Goal: Task Accomplishment & Management: Manage account settings

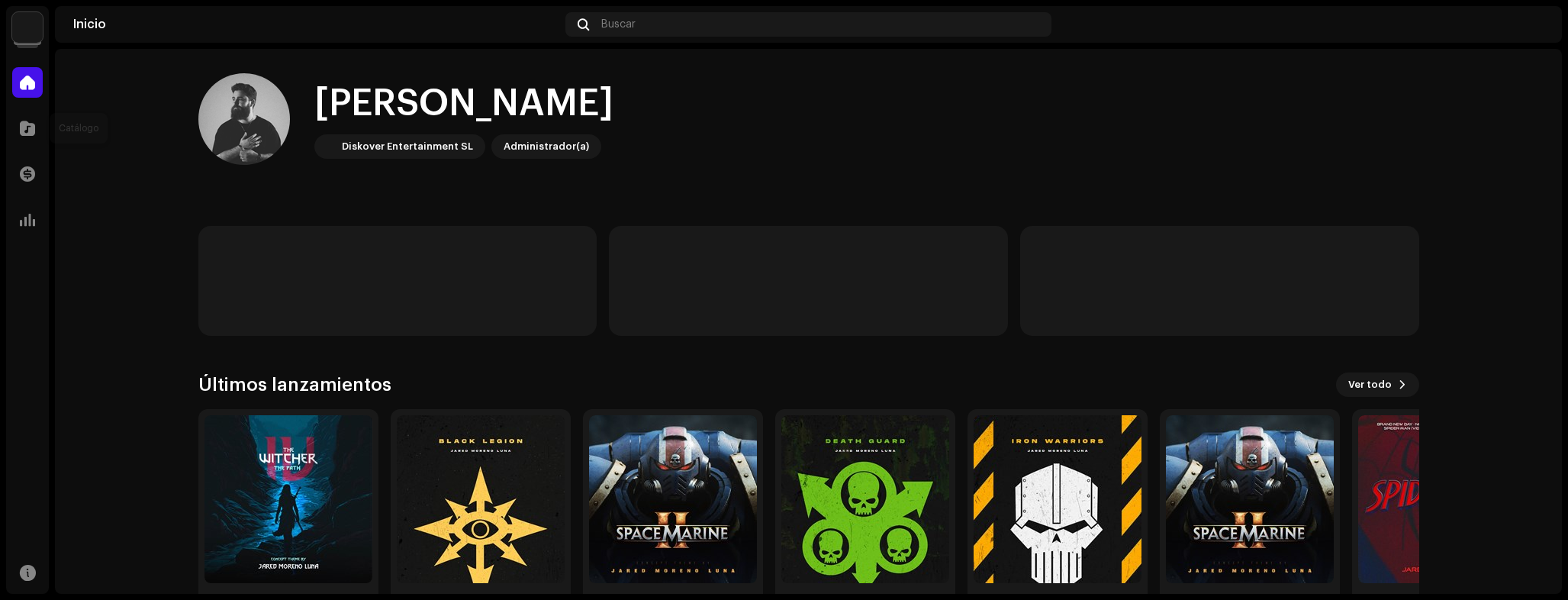
click at [10, 134] on div "Catálogo" at bounding box center [28, 128] width 43 height 43
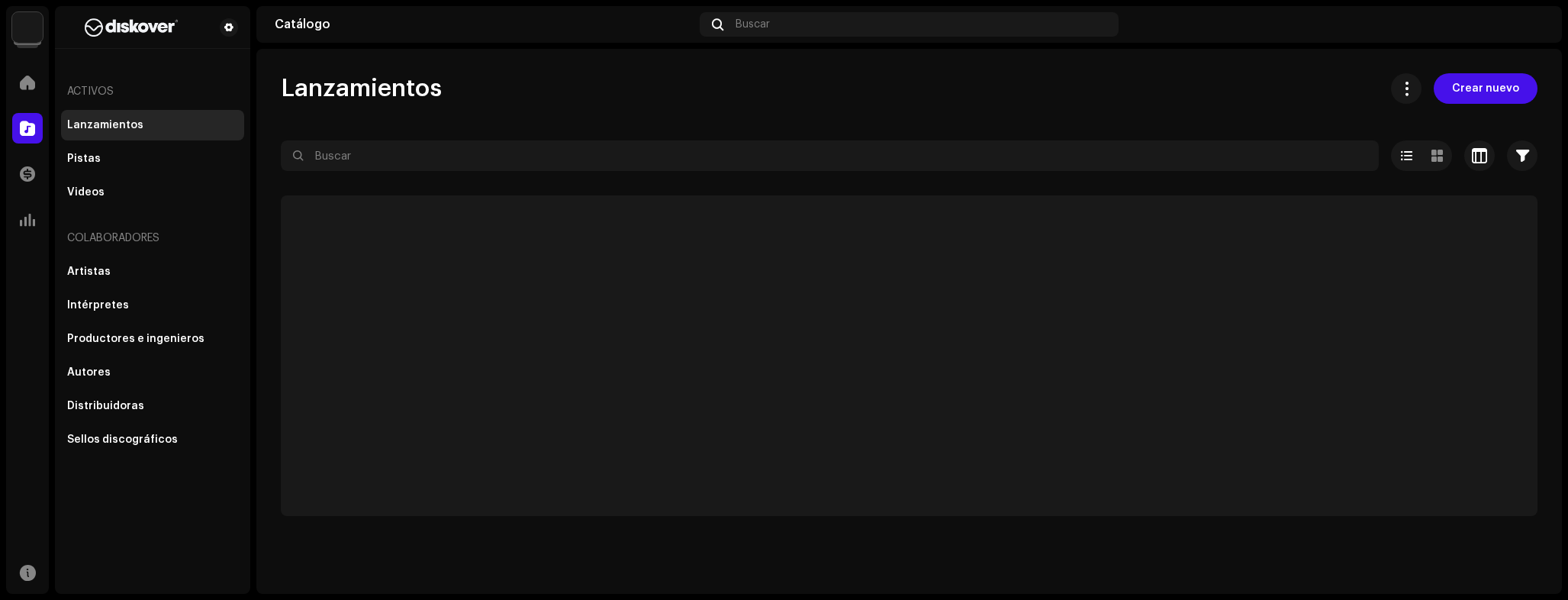
click at [27, 40] on img at bounding box center [27, 27] width 30 height 30
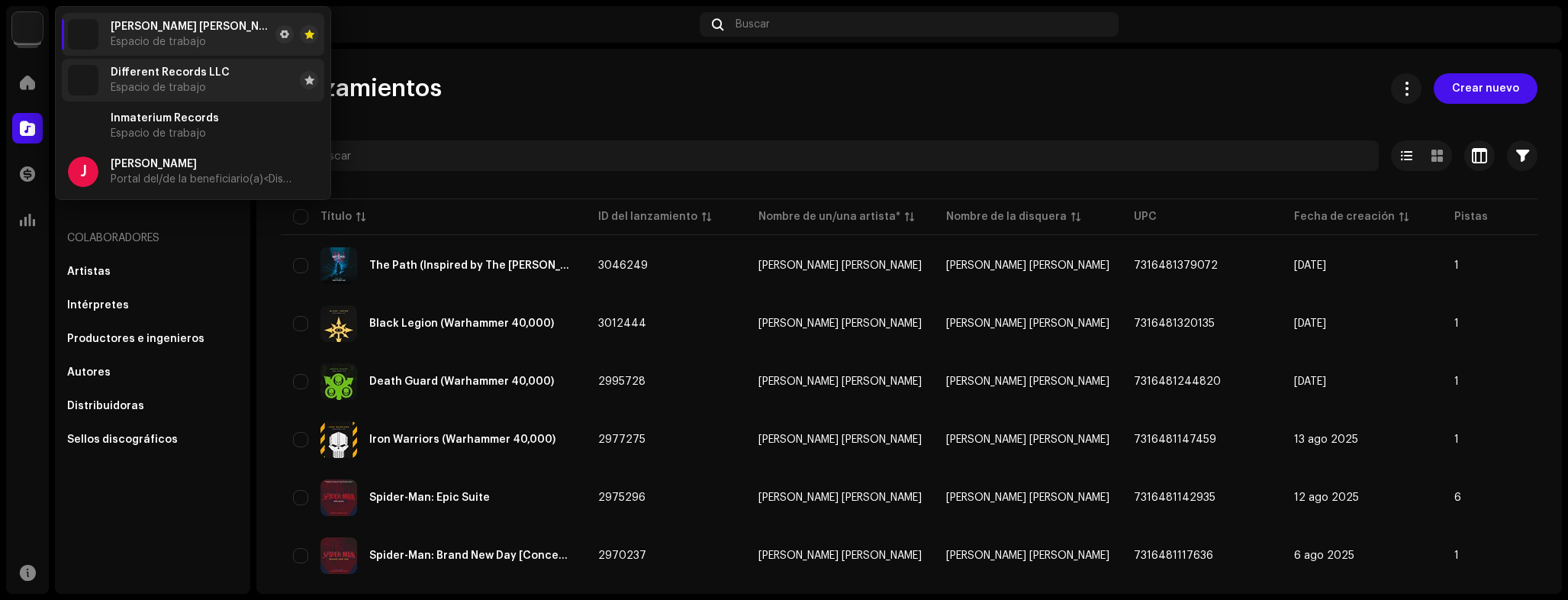
click at [148, 114] on span "Inmaterium Records" at bounding box center [165, 117] width 108 height 12
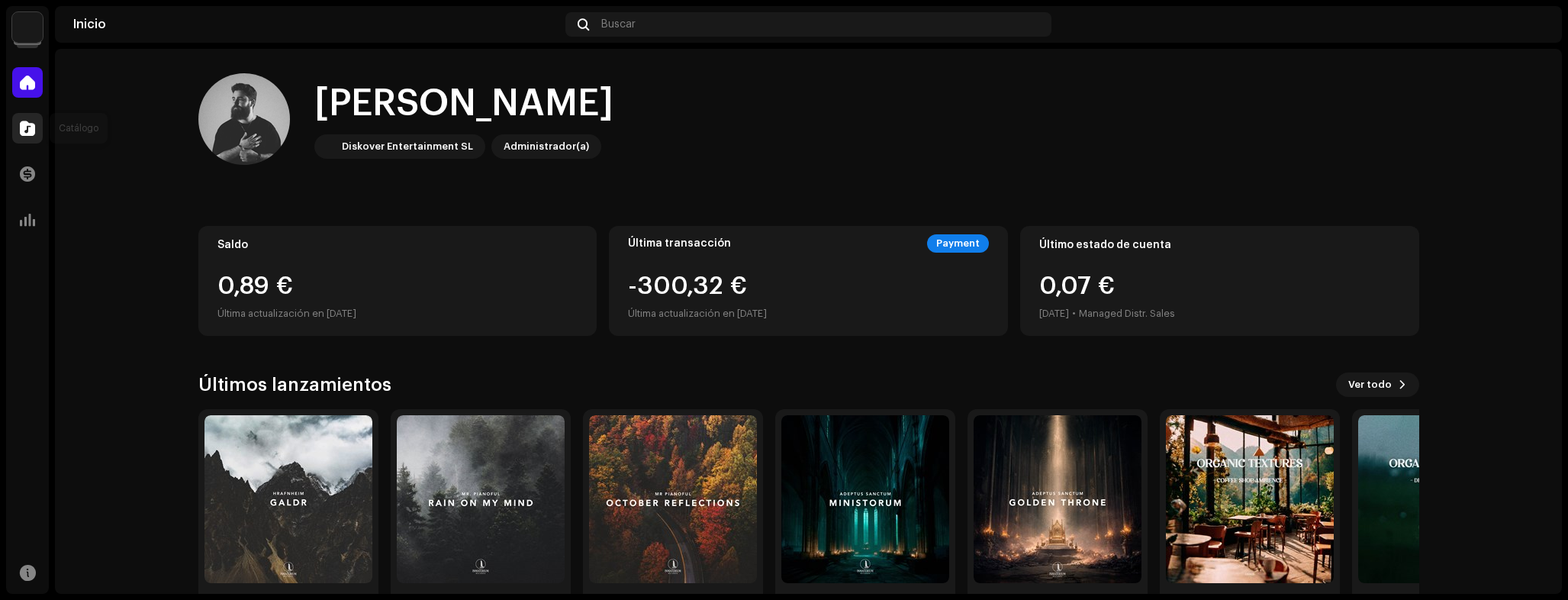
click at [23, 122] on span at bounding box center [28, 128] width 16 height 12
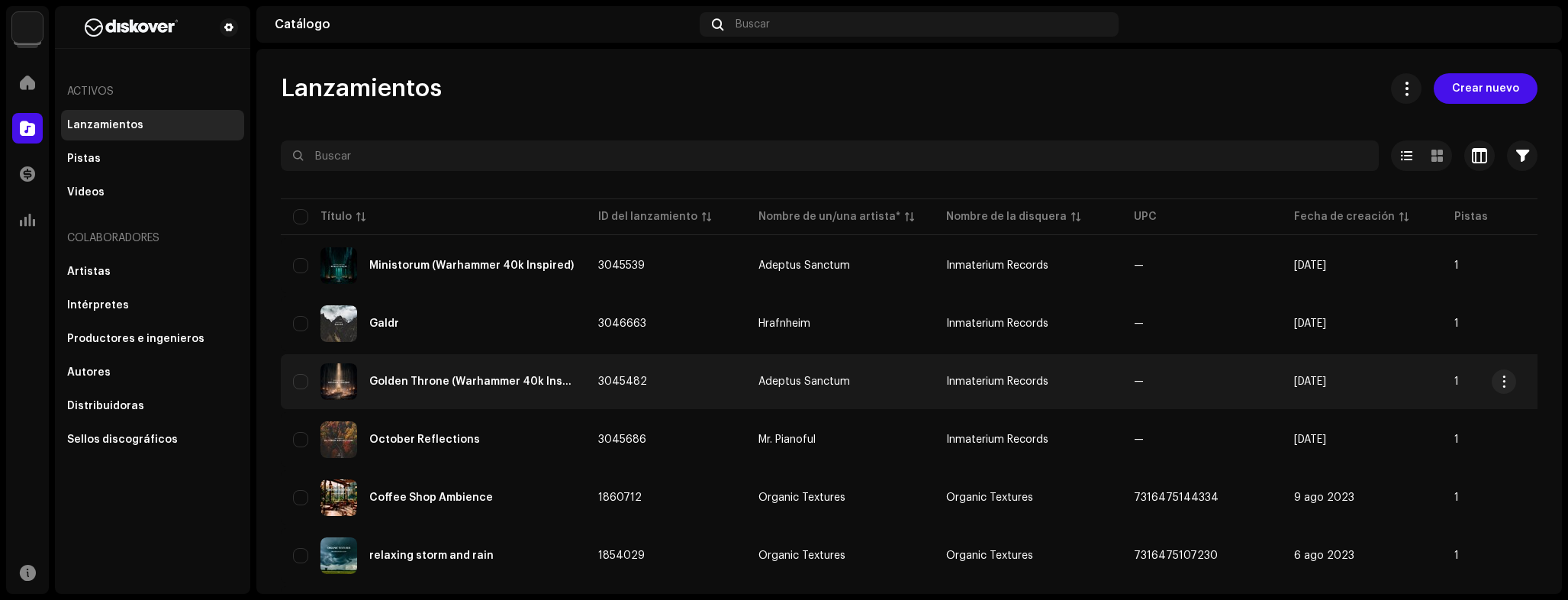
click at [556, 383] on div "Golden Throne (Warhammer 40k Inspired)" at bounding box center [471, 382] width 204 height 11
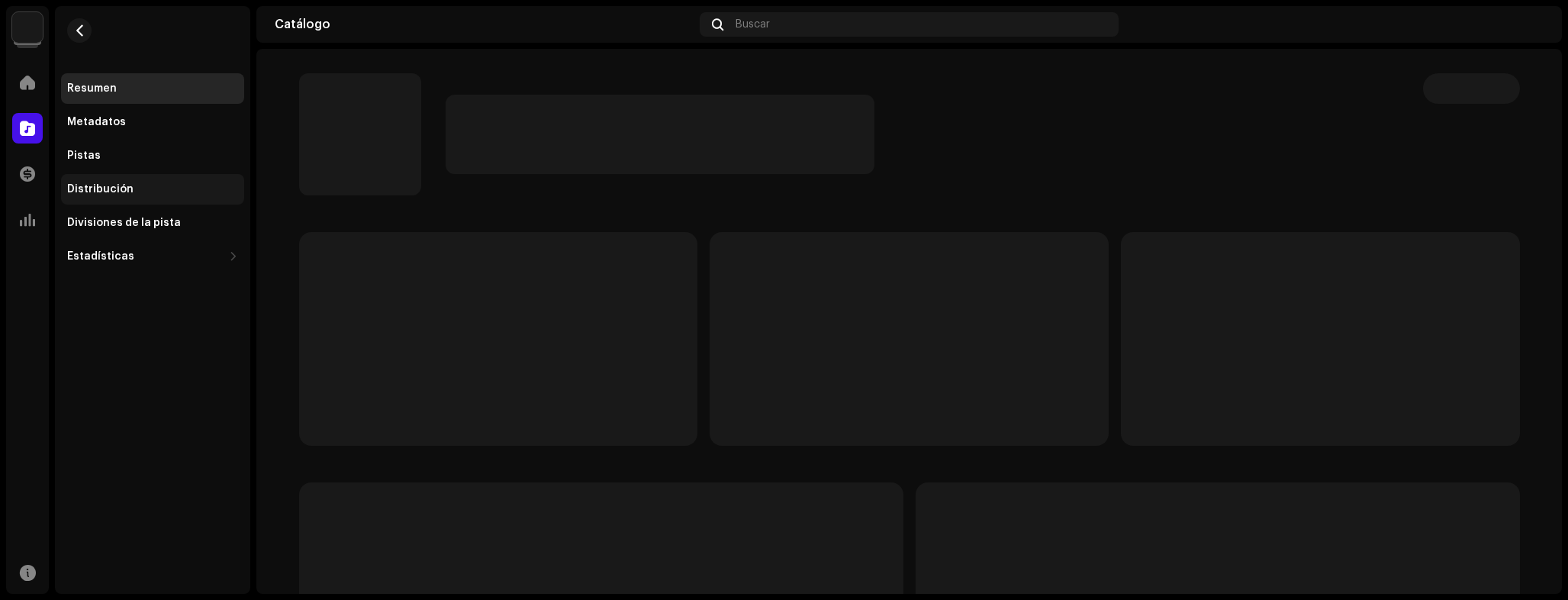
click at [117, 197] on div "Distribución" at bounding box center [153, 189] width 183 height 30
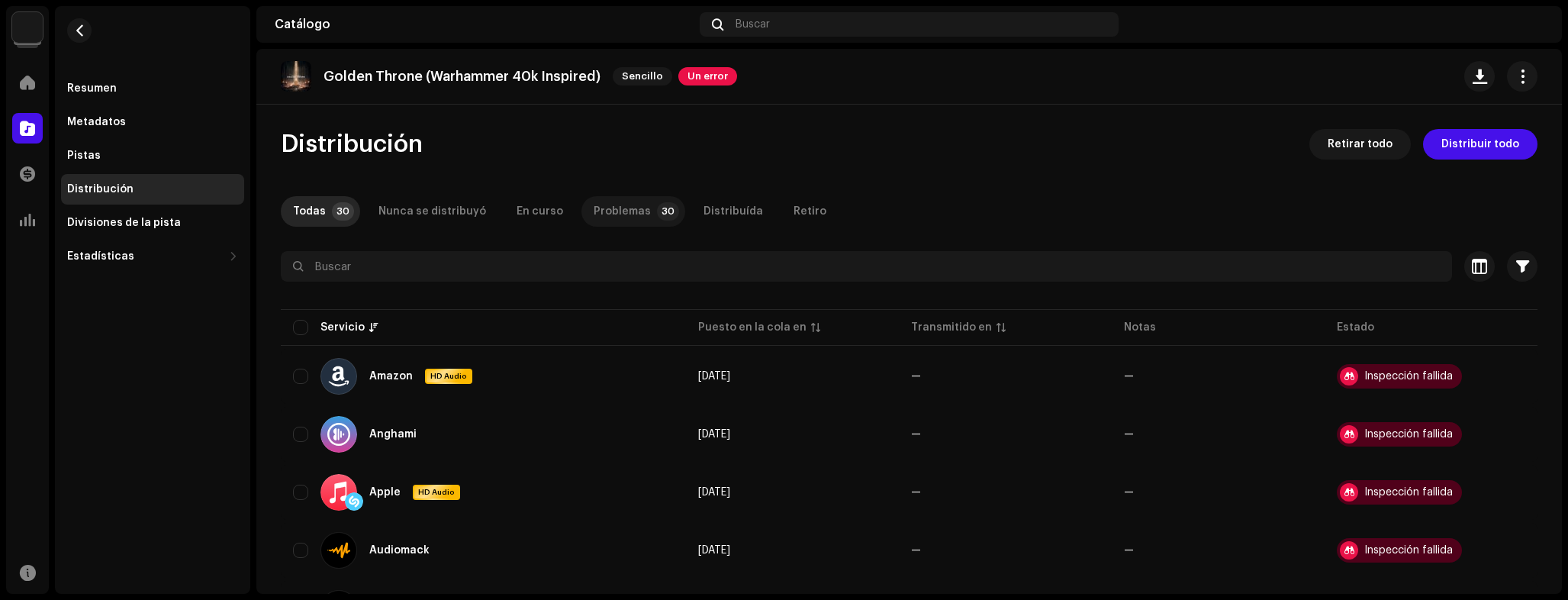
click at [657, 217] on p-badge "30" at bounding box center [668, 211] width 22 height 18
click at [1492, 150] on span "Distribuir todo" at bounding box center [1480, 144] width 78 height 30
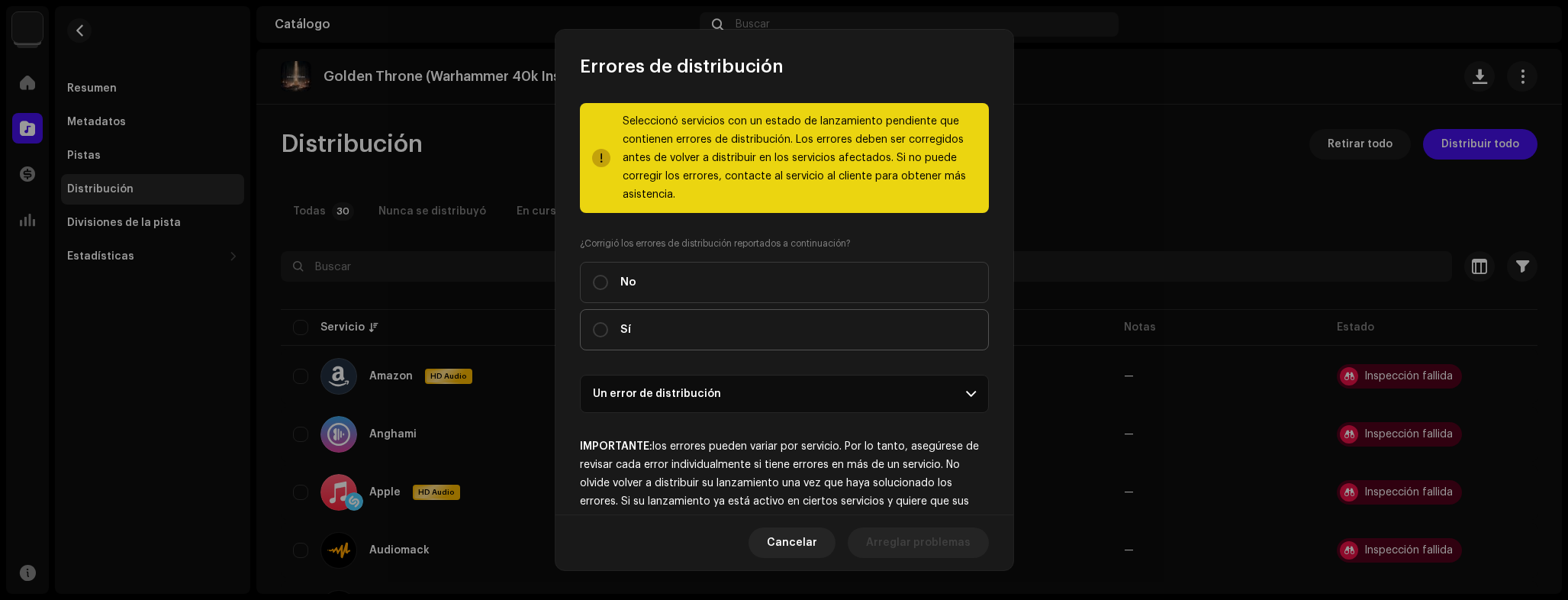
click at [626, 327] on span "Sí" at bounding box center [625, 329] width 11 height 17
click at [608, 327] on input "Sí" at bounding box center [600, 329] width 16 height 16
radio input "true"
click at [792, 407] on p-accordion-header "Un error de distribución" at bounding box center [784, 394] width 409 height 39
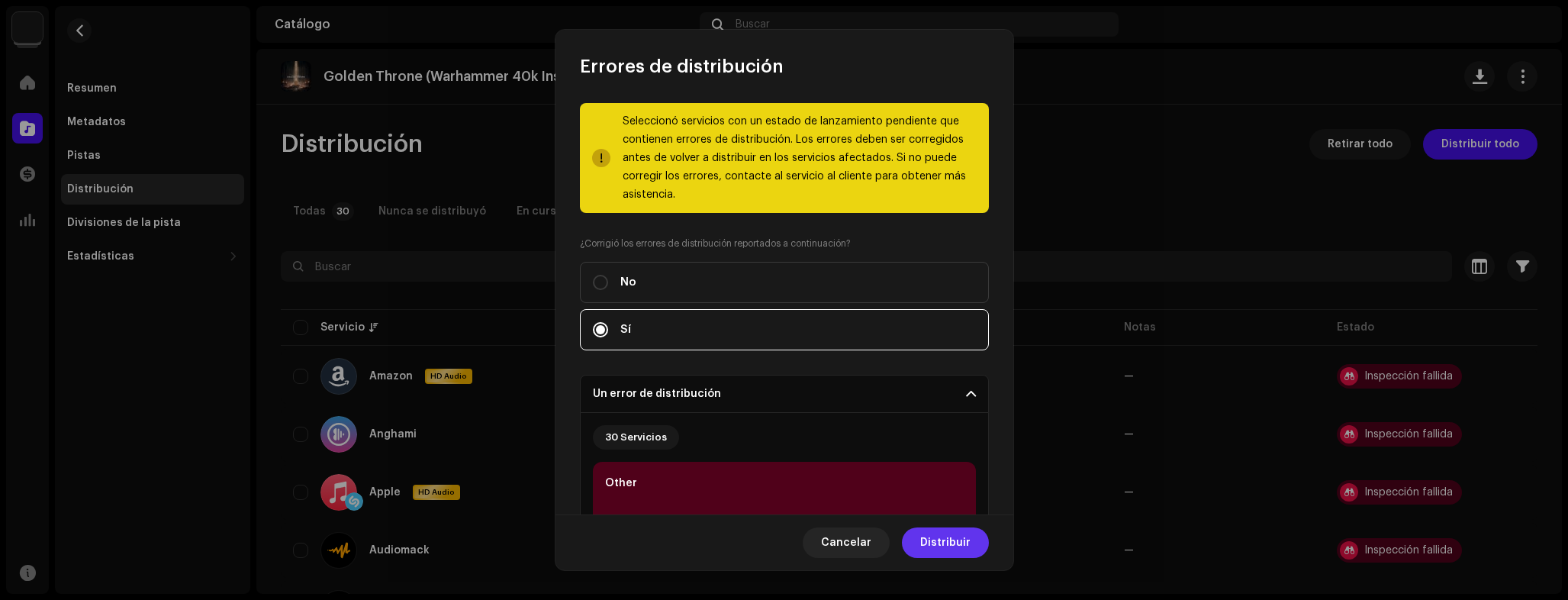
click at [971, 541] on button "Distribuir" at bounding box center [944, 542] width 87 height 30
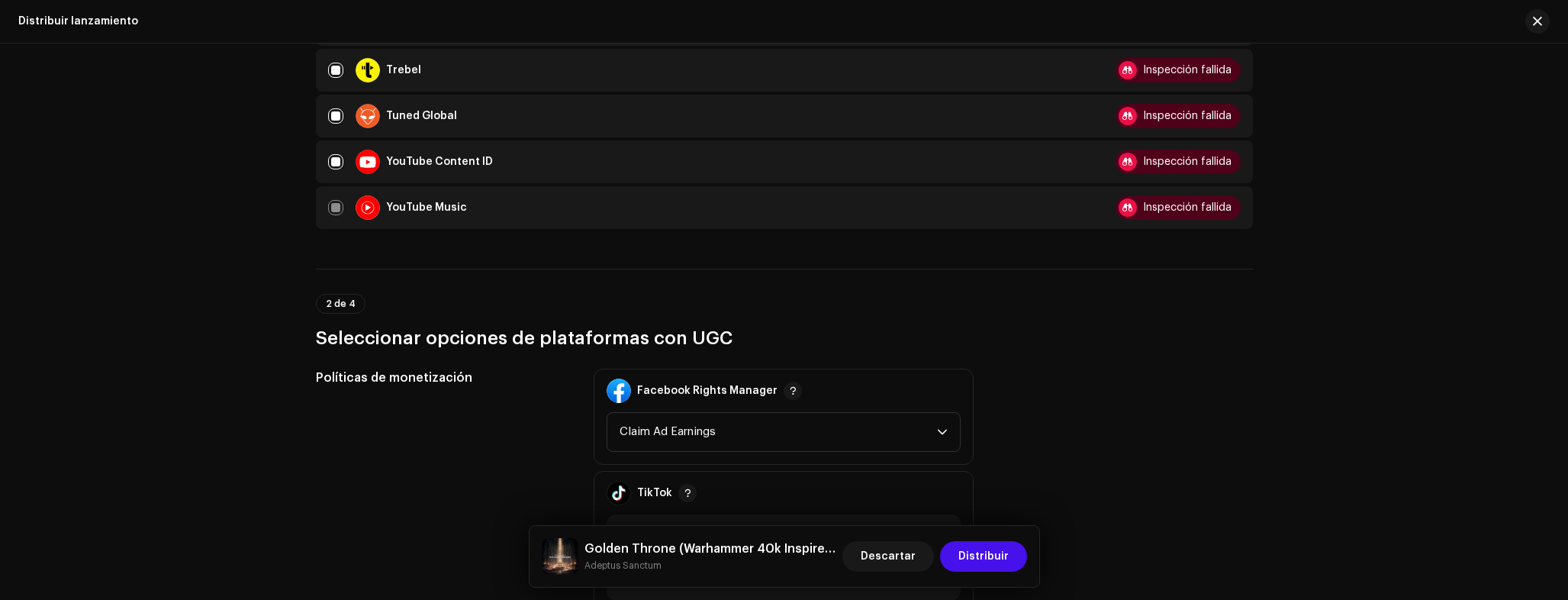
scroll to position [1606, 0]
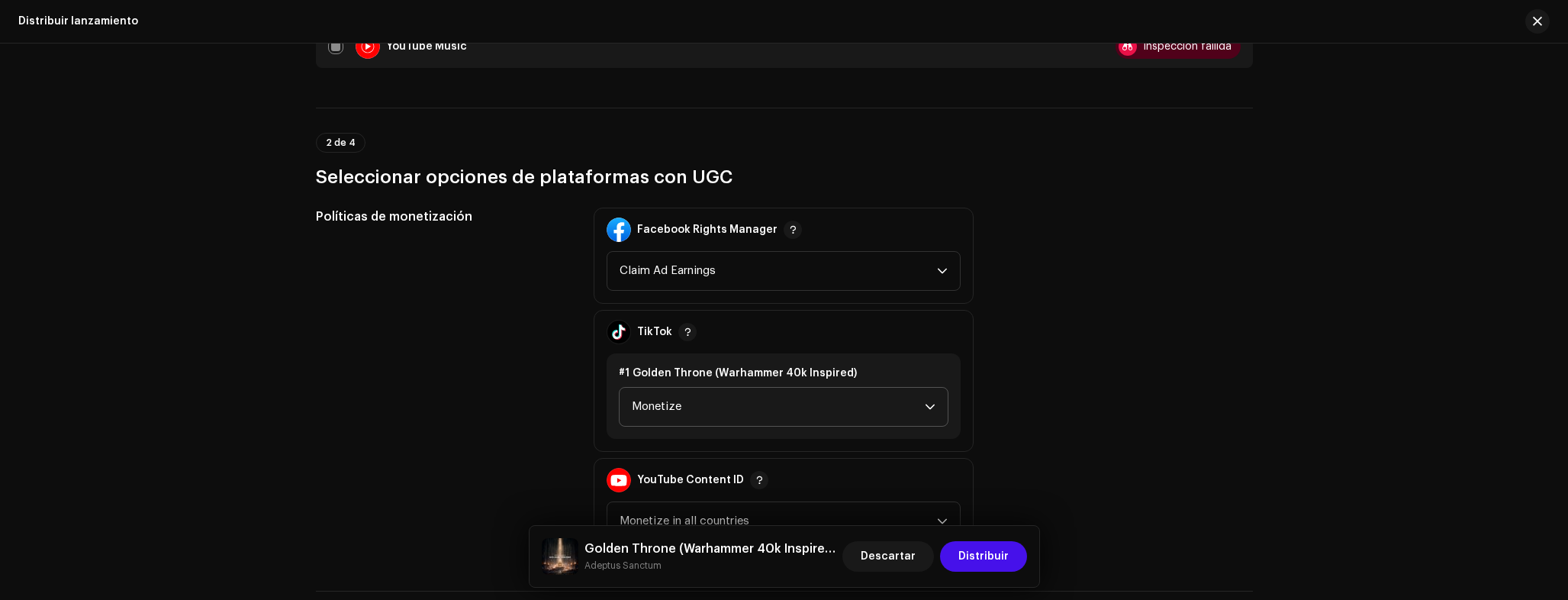
click at [676, 409] on span "Monetize" at bounding box center [778, 407] width 293 height 39
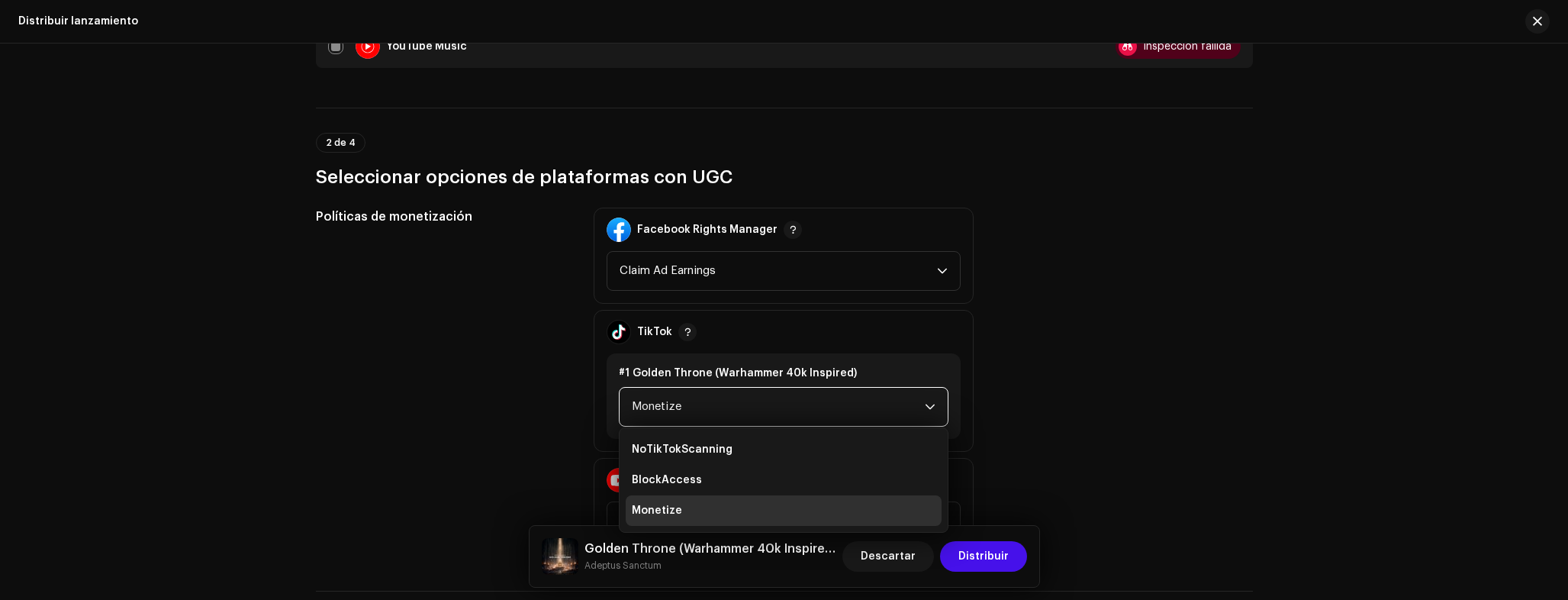
click at [449, 390] on div "Políticas de monetización" at bounding box center [442, 381] width 254 height 347
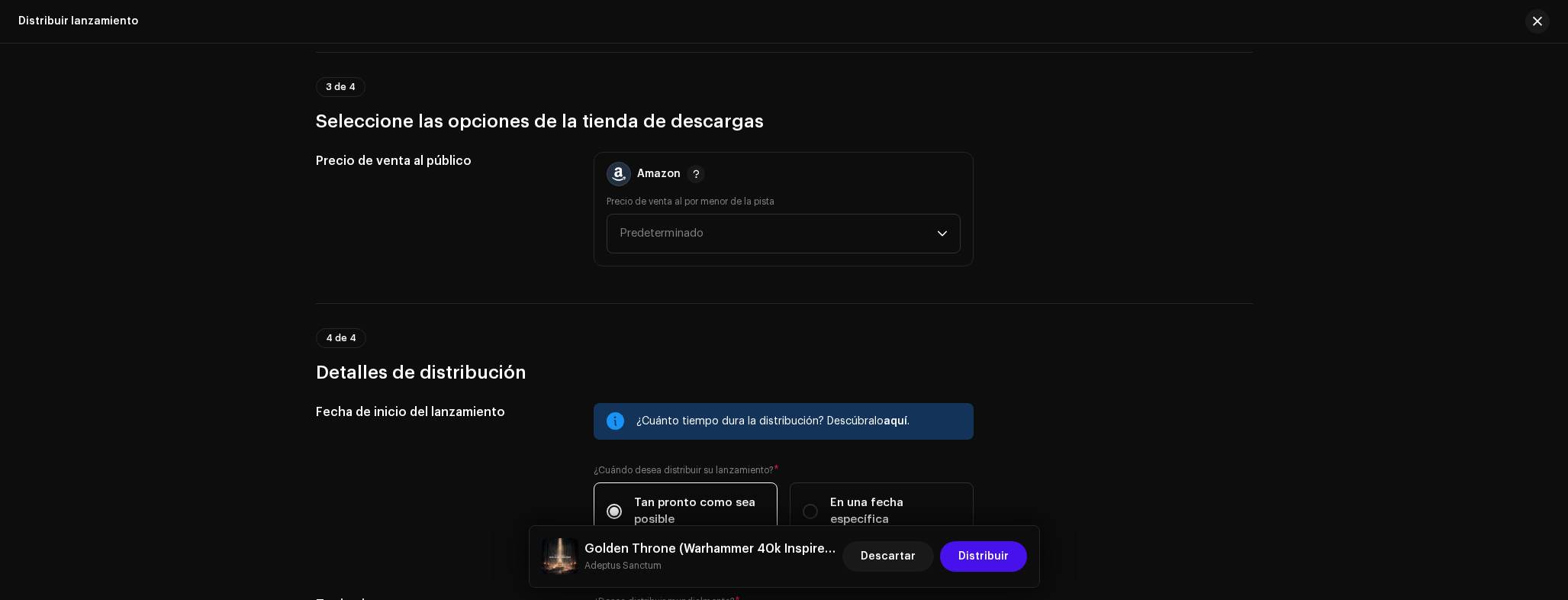
scroll to position [2364, 0]
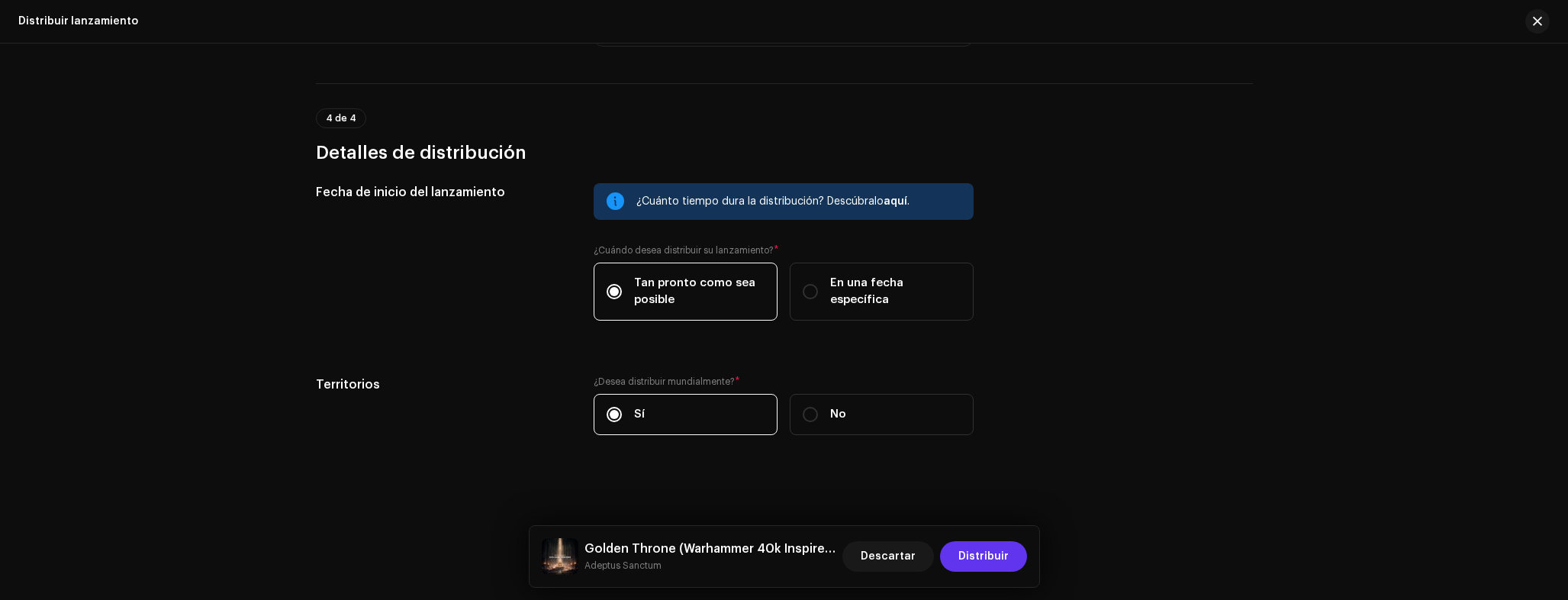
click at [989, 558] on span "Distribuir" at bounding box center [983, 556] width 50 height 30
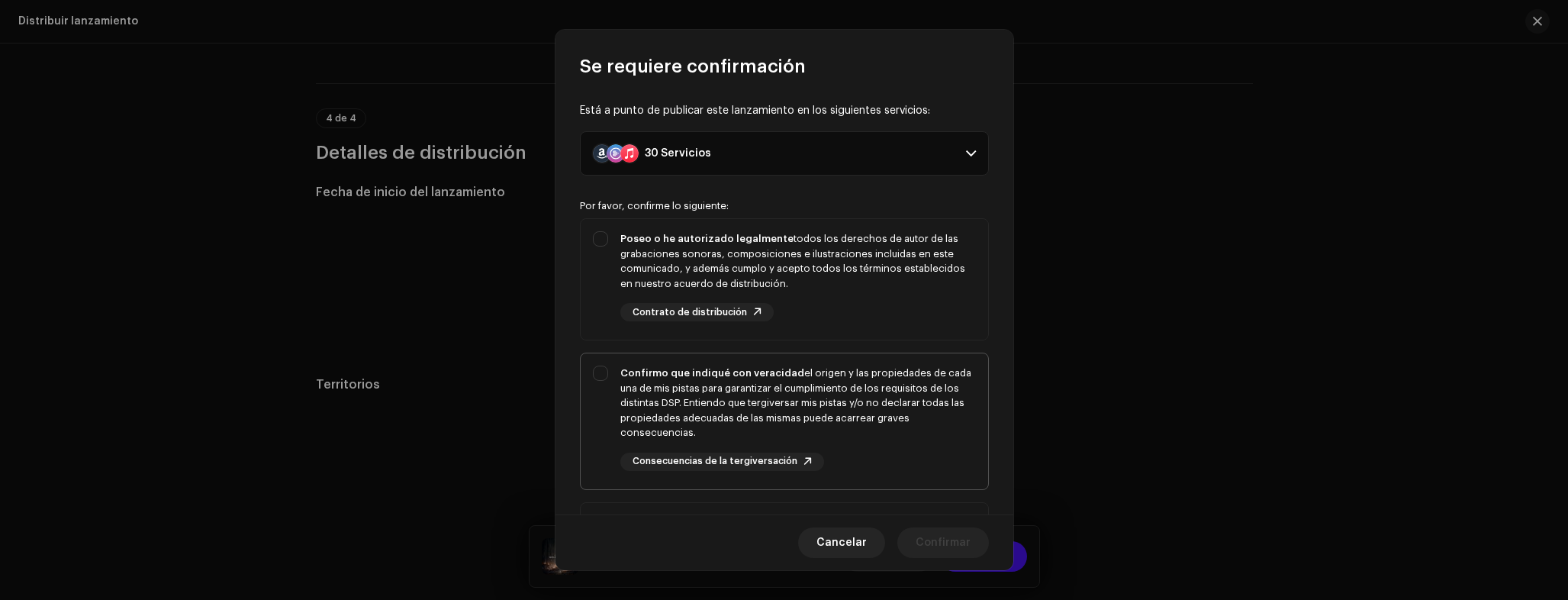
click at [706, 423] on div "Confirmo que indiqué con veracidad el origen y las propiedades de cada una de m…" at bounding box center [798, 404] width 356 height 75
checkbox input "true"
click at [729, 275] on div "Poseo o he autorizado legalmente todos los derechos de autor de las grabaciones…" at bounding box center [798, 261] width 356 height 60
checkbox input "true"
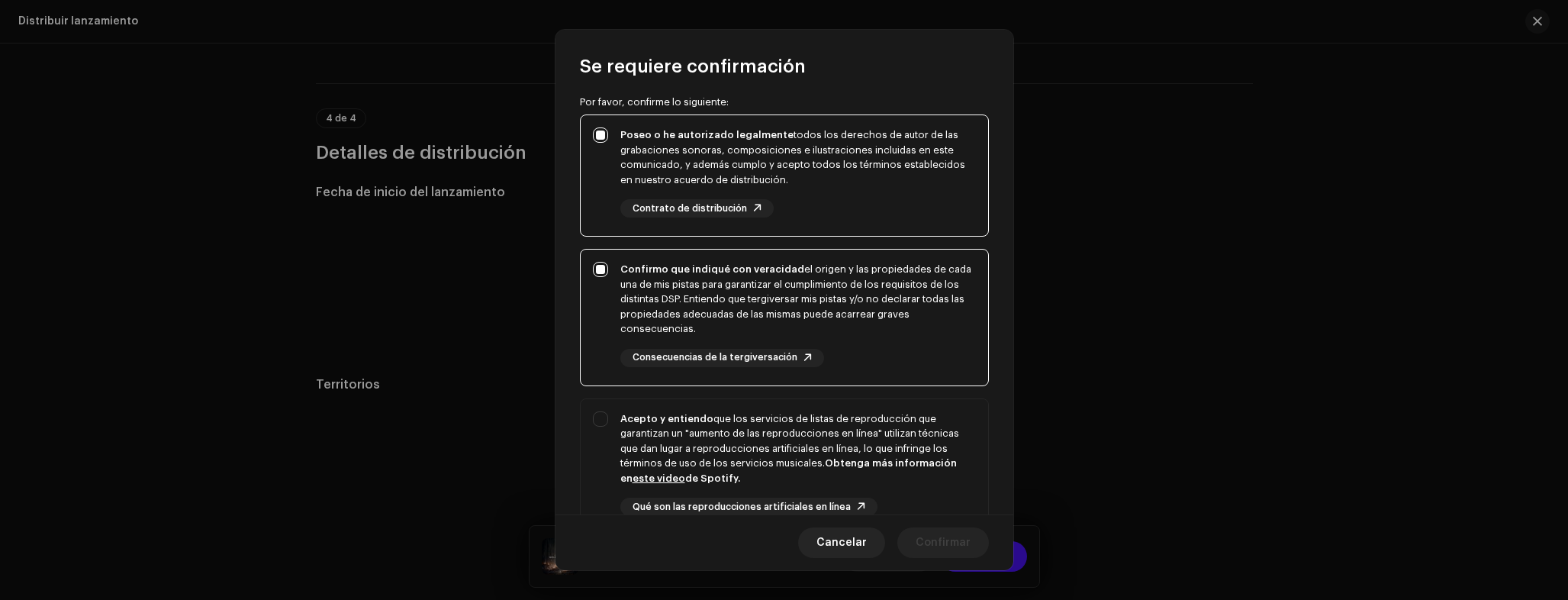
scroll to position [129, 0]
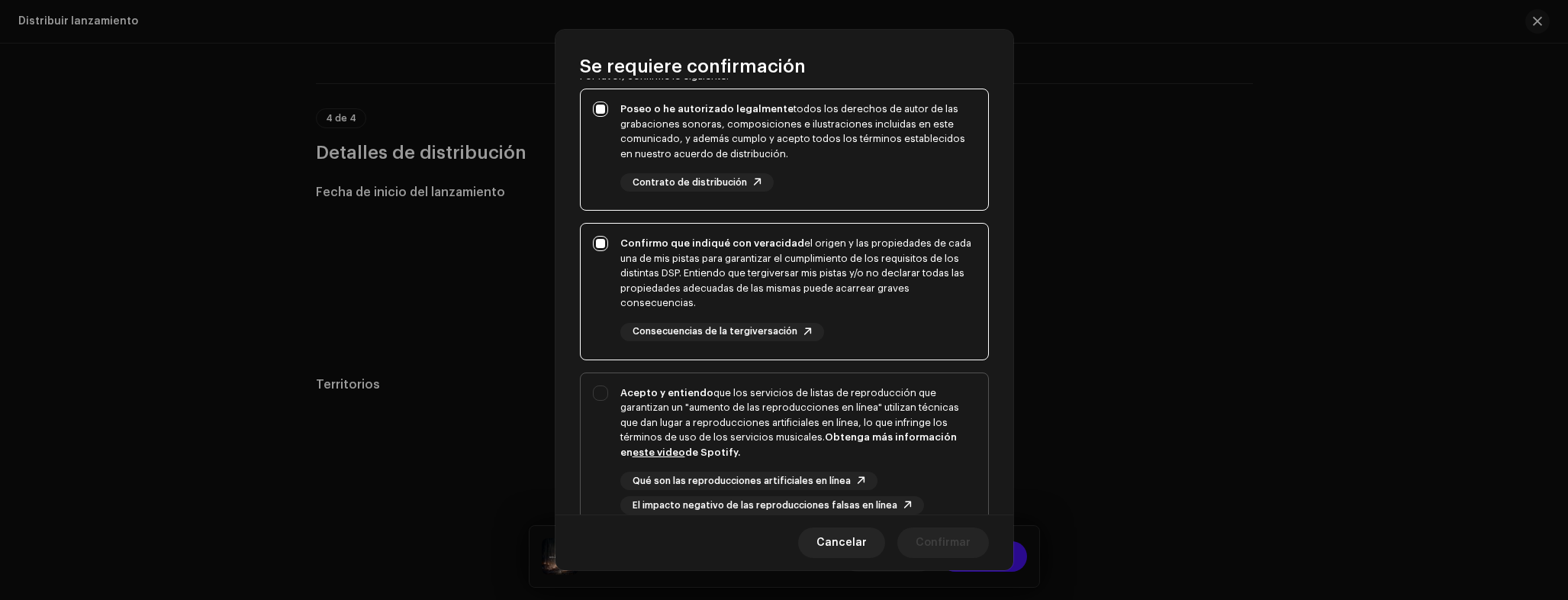
click at [784, 419] on div "Acepto y entiendo que los servicios de listas de reproducción que garantizan un…" at bounding box center [798, 423] width 356 height 75
checkbox input "true"
click at [973, 548] on button "Confirmar" at bounding box center [943, 542] width 92 height 30
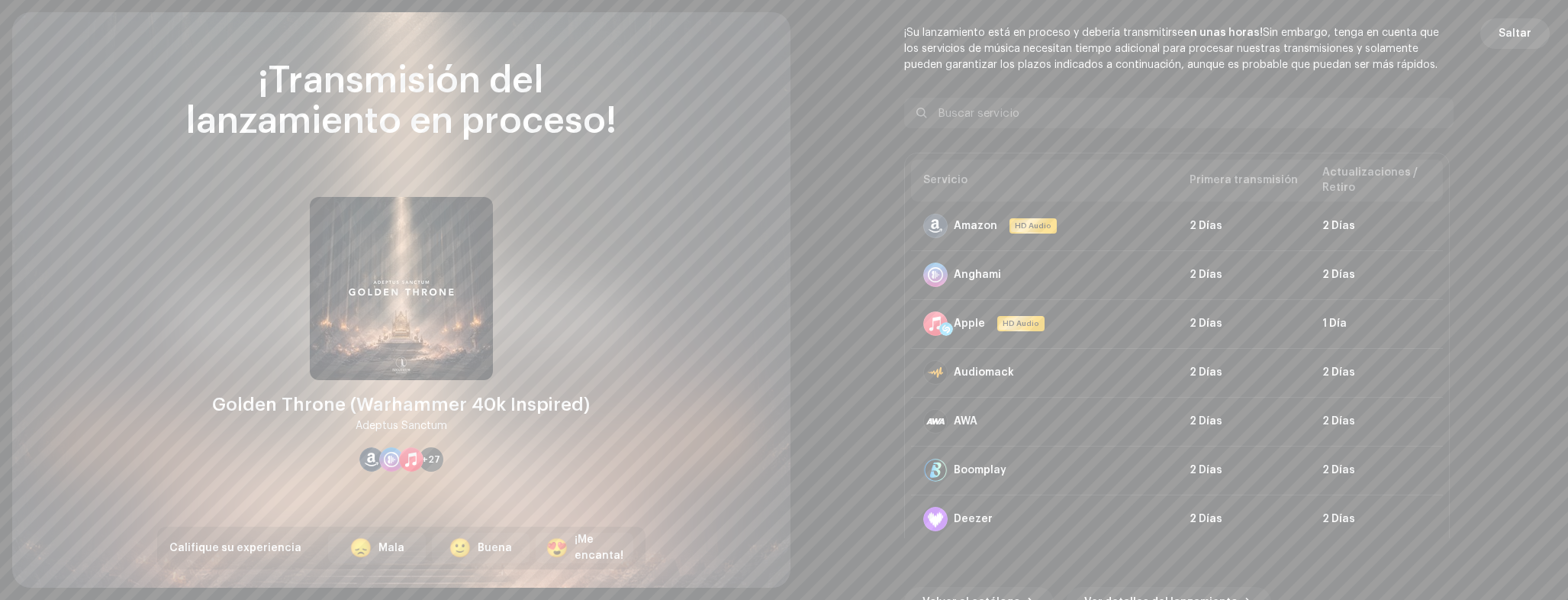
click at [1521, 32] on span "Saltar" at bounding box center [1515, 33] width 33 height 30
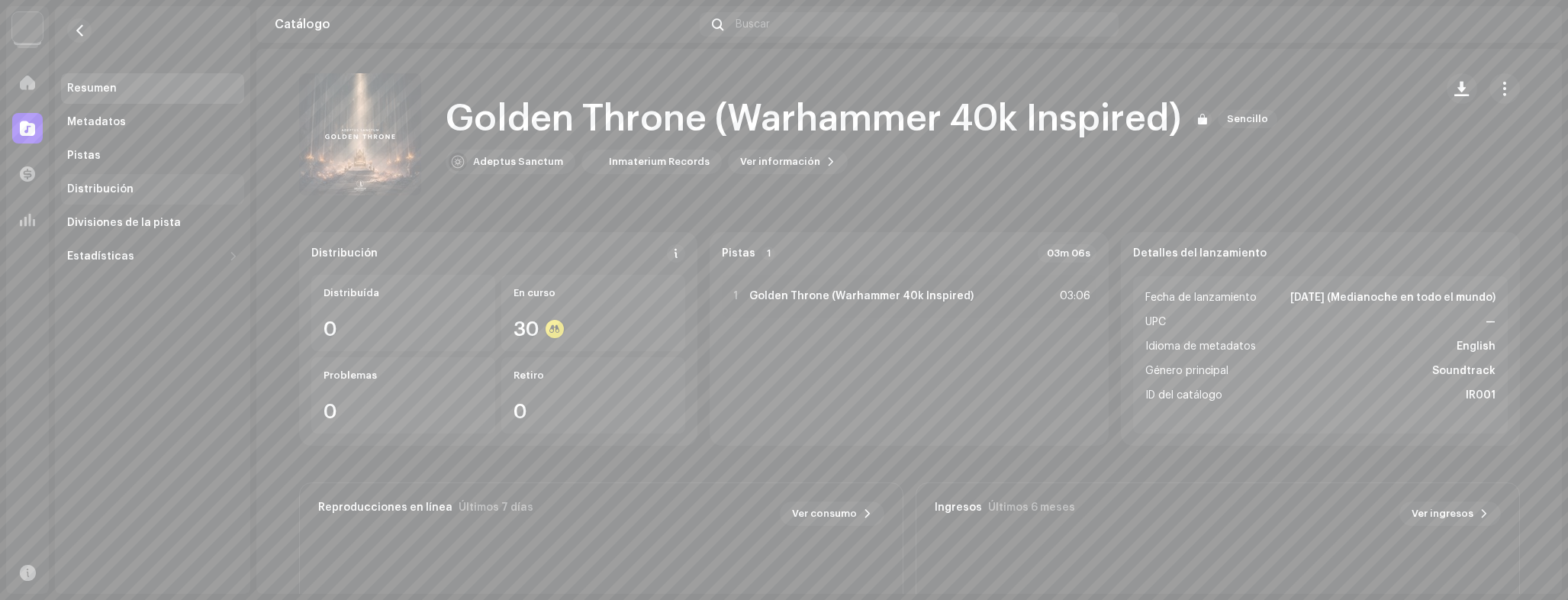
click at [100, 180] on div "Distribución" at bounding box center [153, 189] width 183 height 30
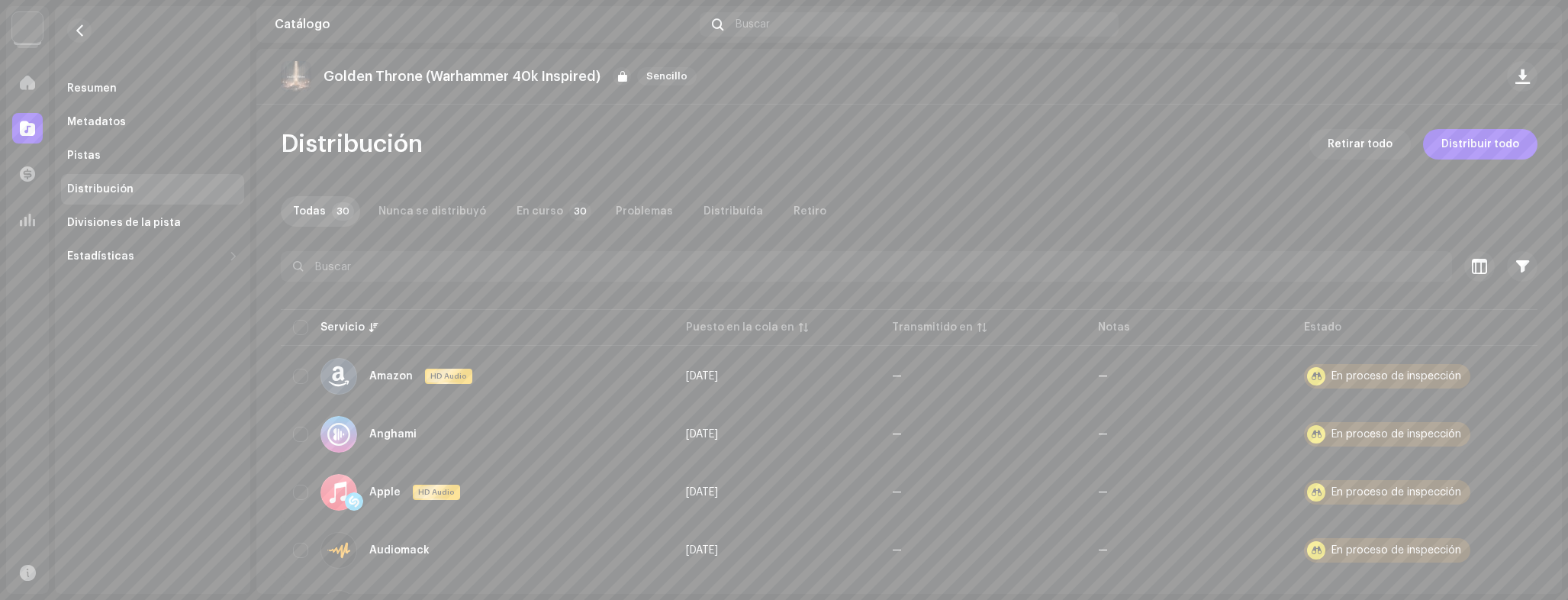
click at [63, 22] on re-m-nav-back at bounding box center [80, 39] width 37 height 67
click at [72, 26] on button "button" at bounding box center [79, 30] width 25 height 25
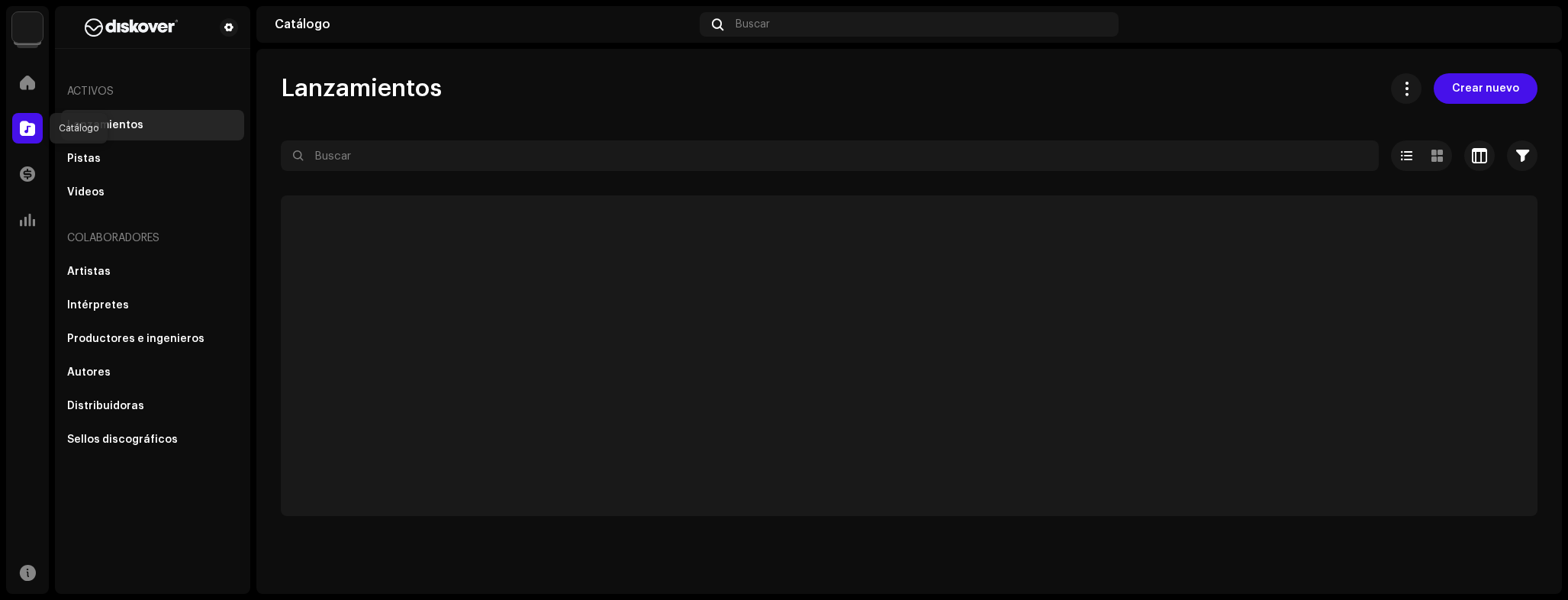
click at [34, 129] on span at bounding box center [28, 128] width 16 height 12
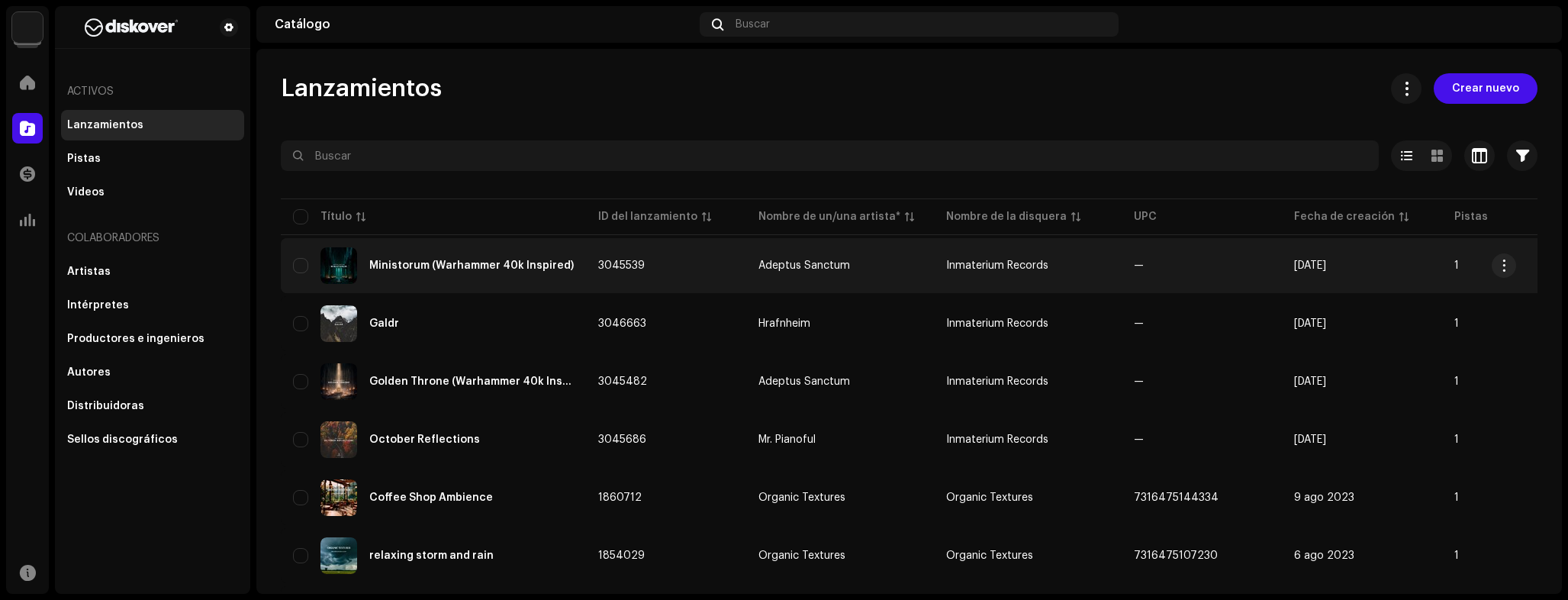
click at [576, 266] on td "Ministorum (Warhammer 40k Inspired)" at bounding box center [433, 266] width 305 height 55
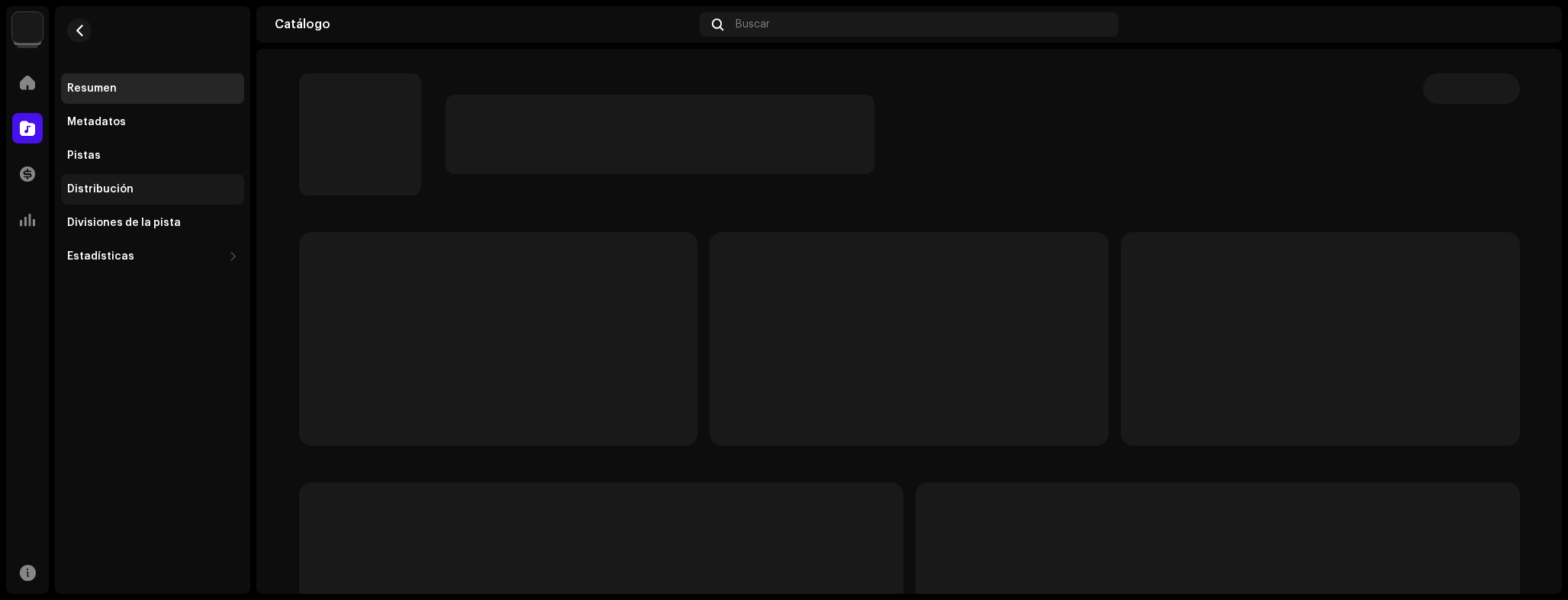
click at [134, 188] on div "Distribución" at bounding box center [152, 189] width 171 height 12
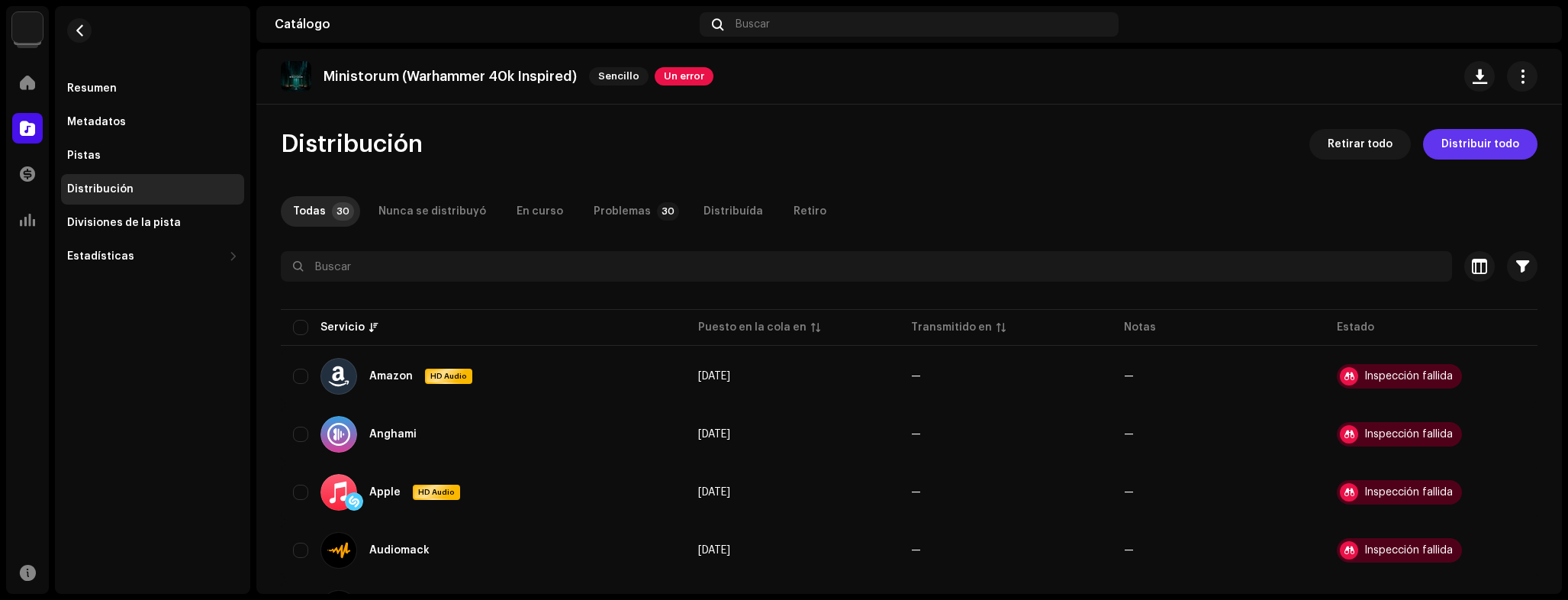
click at [1461, 150] on span "Distribuir todo" at bounding box center [1480, 144] width 78 height 30
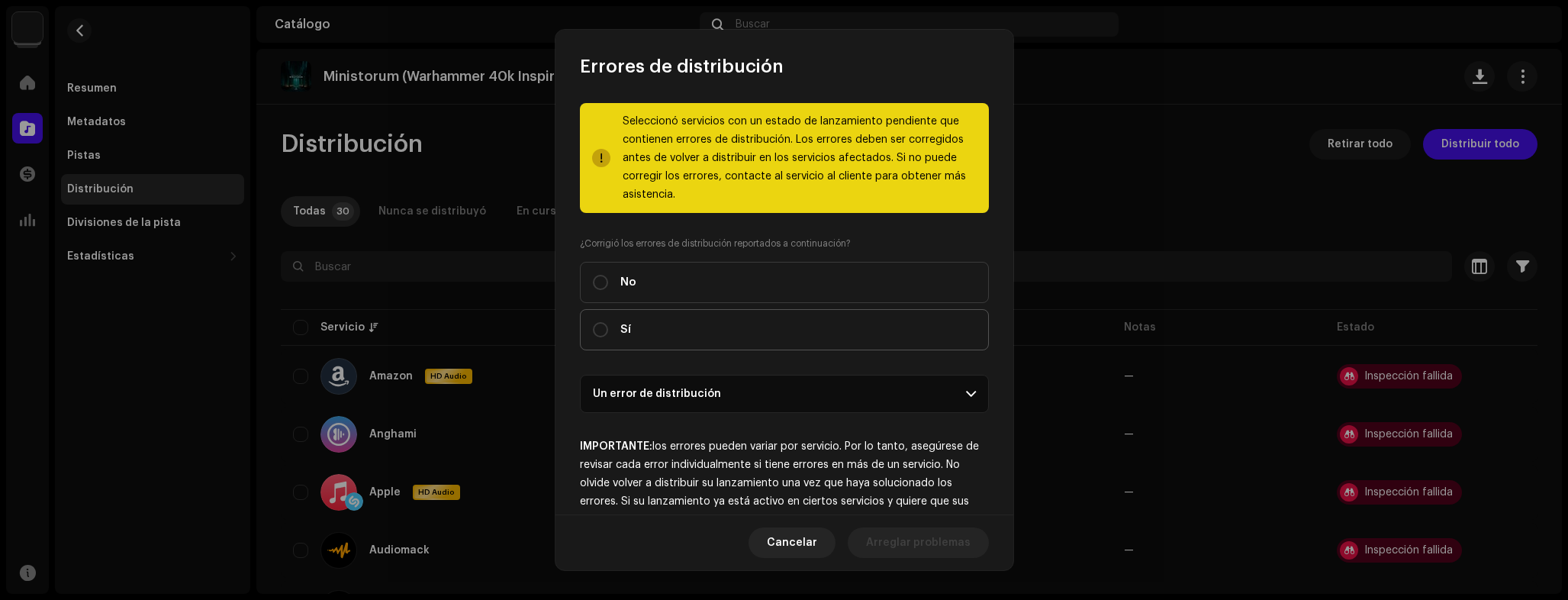
click at [719, 328] on label "Sí" at bounding box center [784, 329] width 409 height 41
click at [608, 328] on input "Sí" at bounding box center [600, 329] width 16 height 16
radio input "true"
click at [959, 550] on span "Distribuir" at bounding box center [944, 542] width 50 height 30
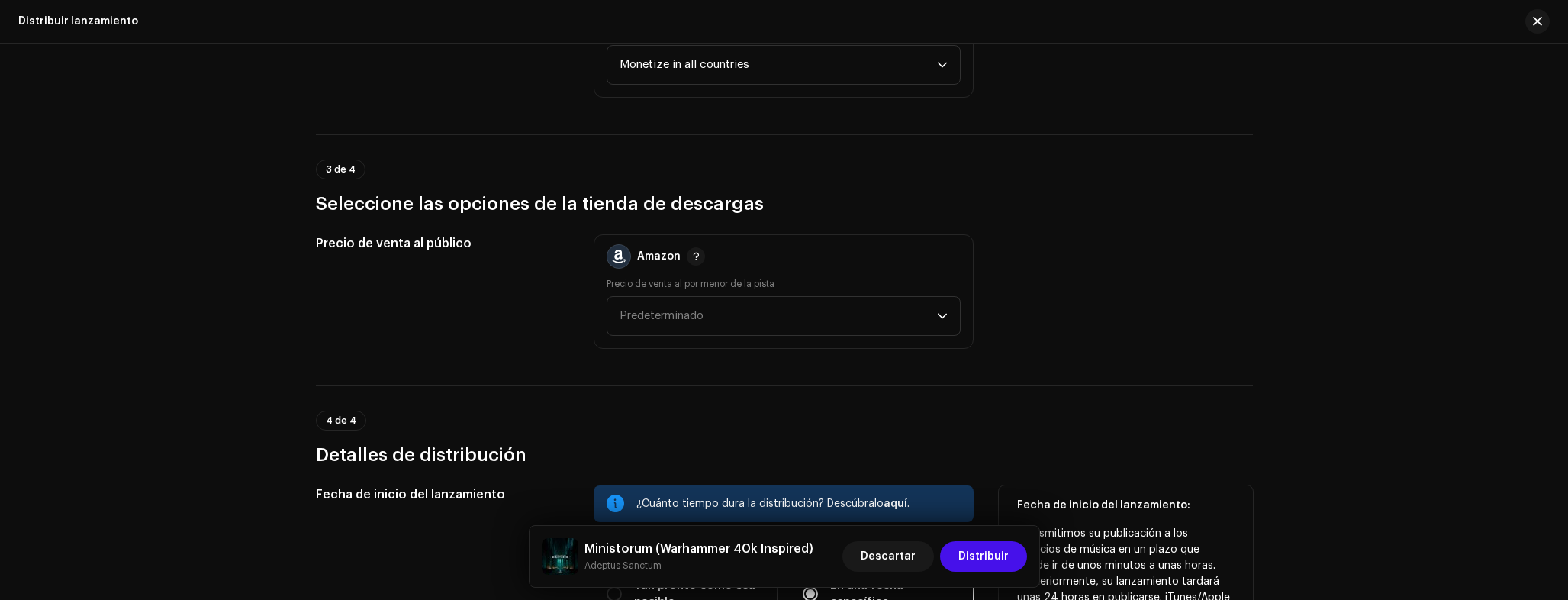
scroll to position [2360, 0]
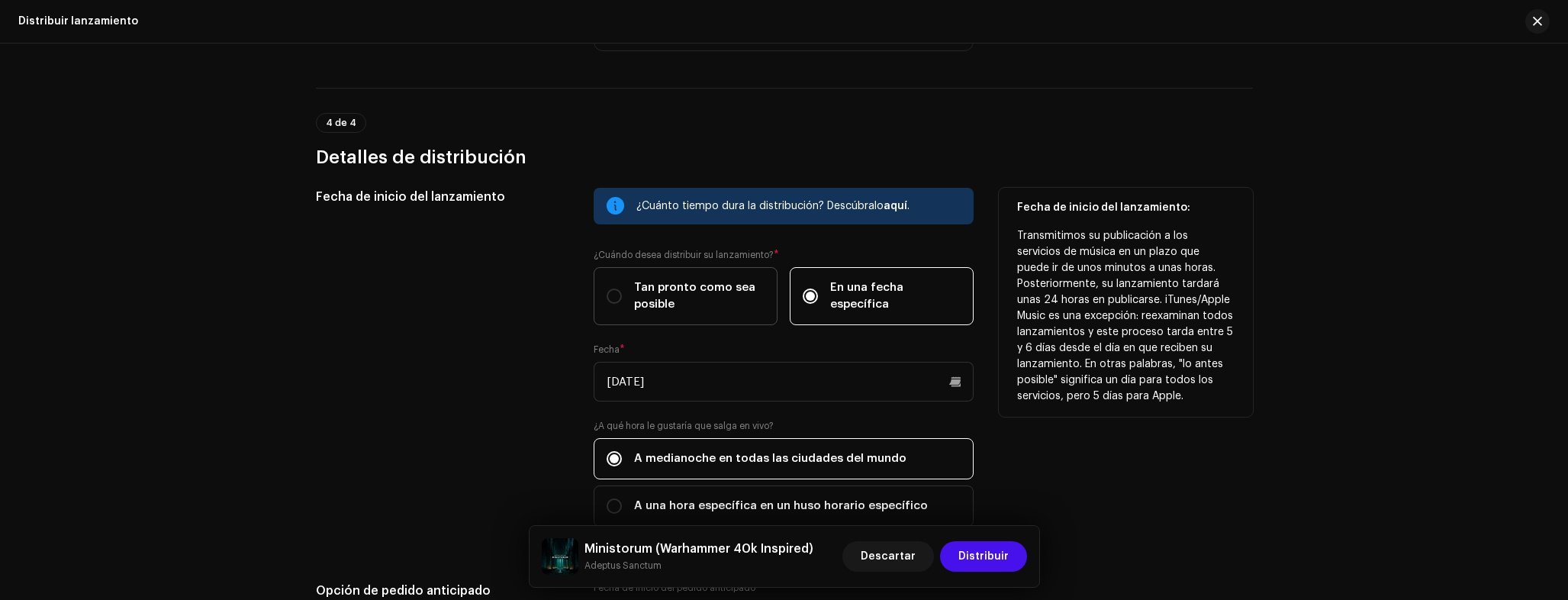
click at [659, 288] on span "Tan pronto como sea posible" at bounding box center [699, 295] width 130 height 34
click at [622, 288] on input "Tan pronto como sea posible" at bounding box center [613, 295] width 16 height 16
radio input "true"
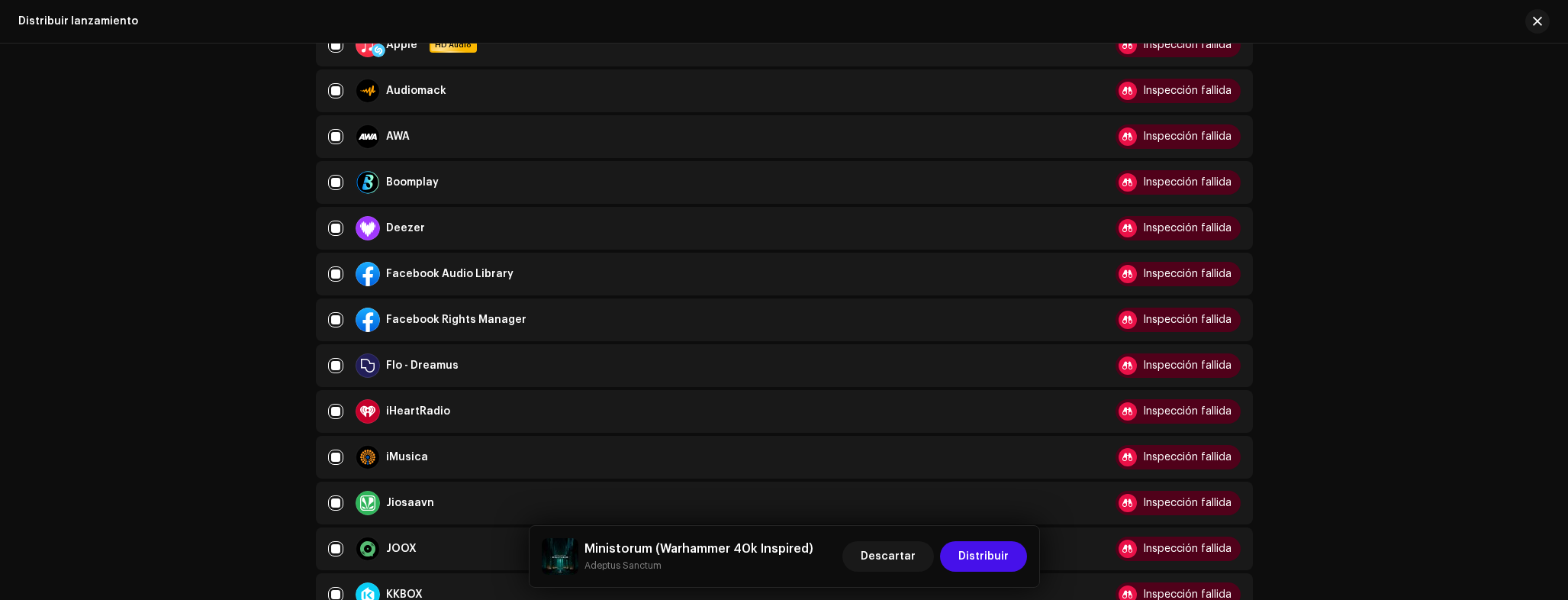
scroll to position [0, 0]
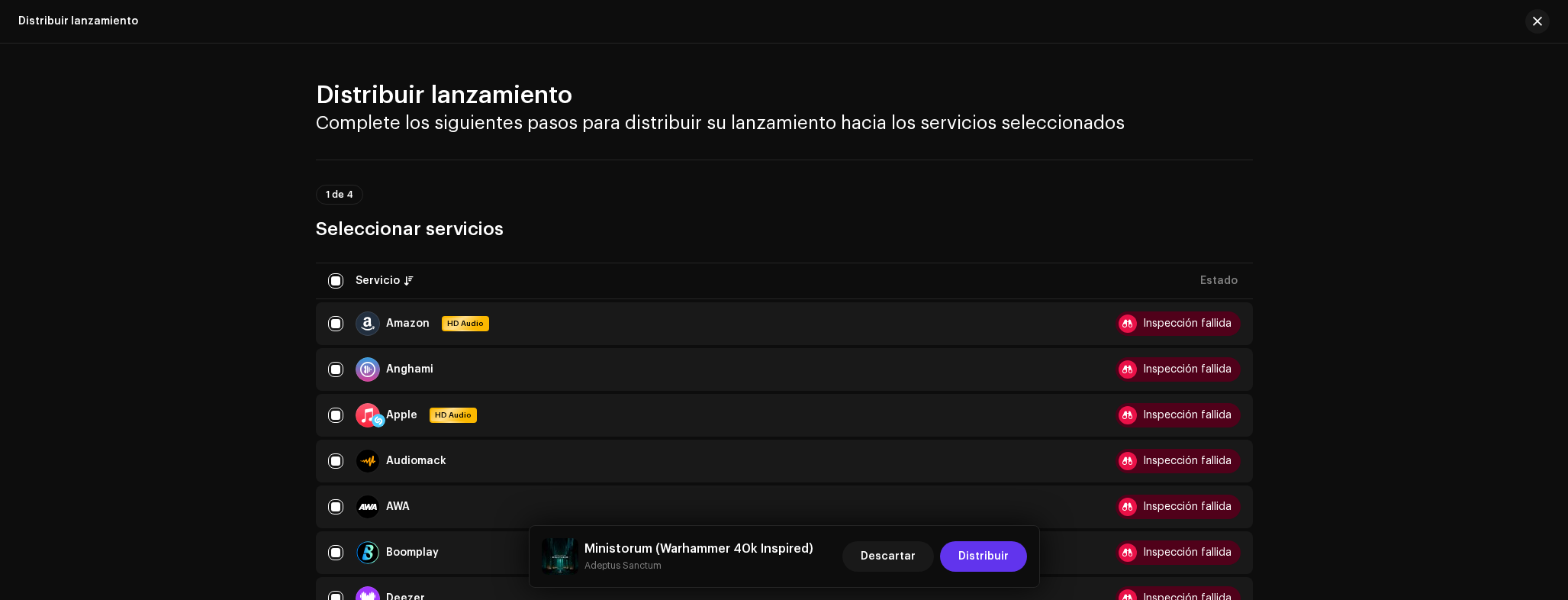
click at [992, 556] on span "Distribuir" at bounding box center [983, 556] width 50 height 30
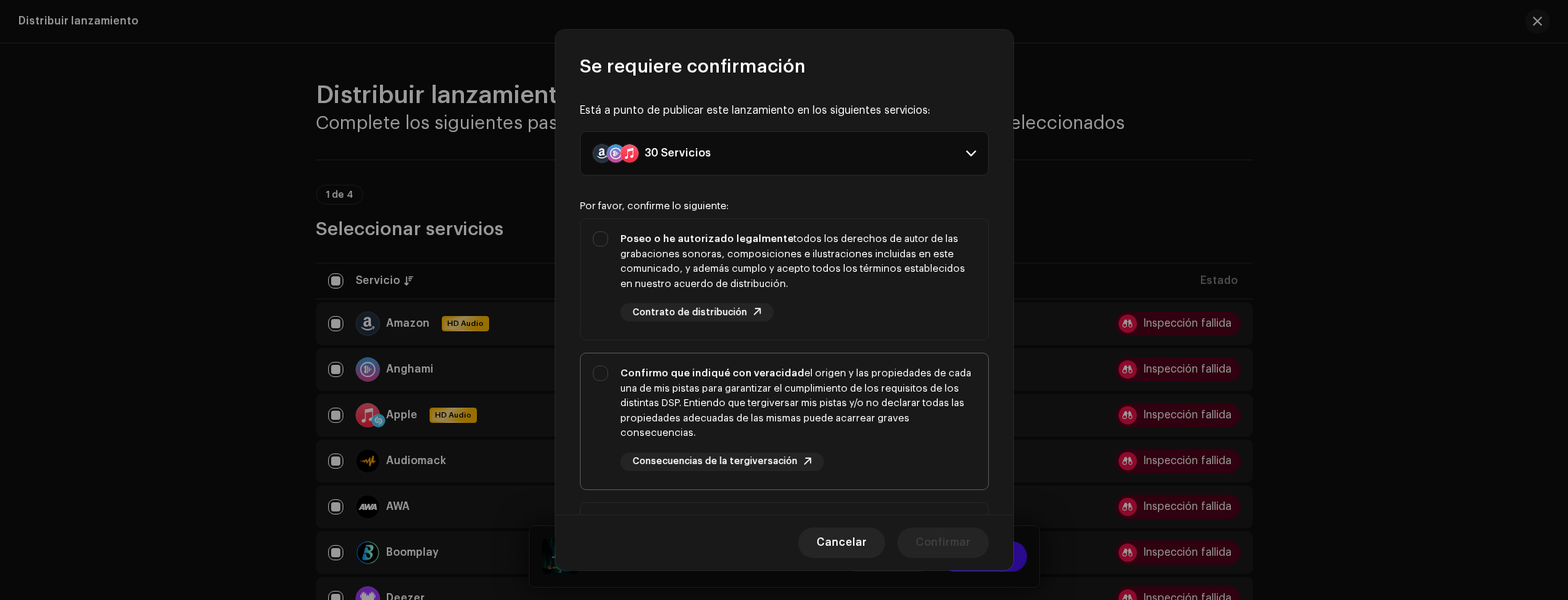
click at [712, 418] on div "Confirmo que indiqué con veracidad el origen y las propiedades de cada una de m…" at bounding box center [798, 404] width 356 height 75
checkbox input "true"
click at [699, 267] on div "Poseo o he autorizado legalmente todos los derechos de autor de las grabaciones…" at bounding box center [798, 261] width 356 height 60
checkbox input "true"
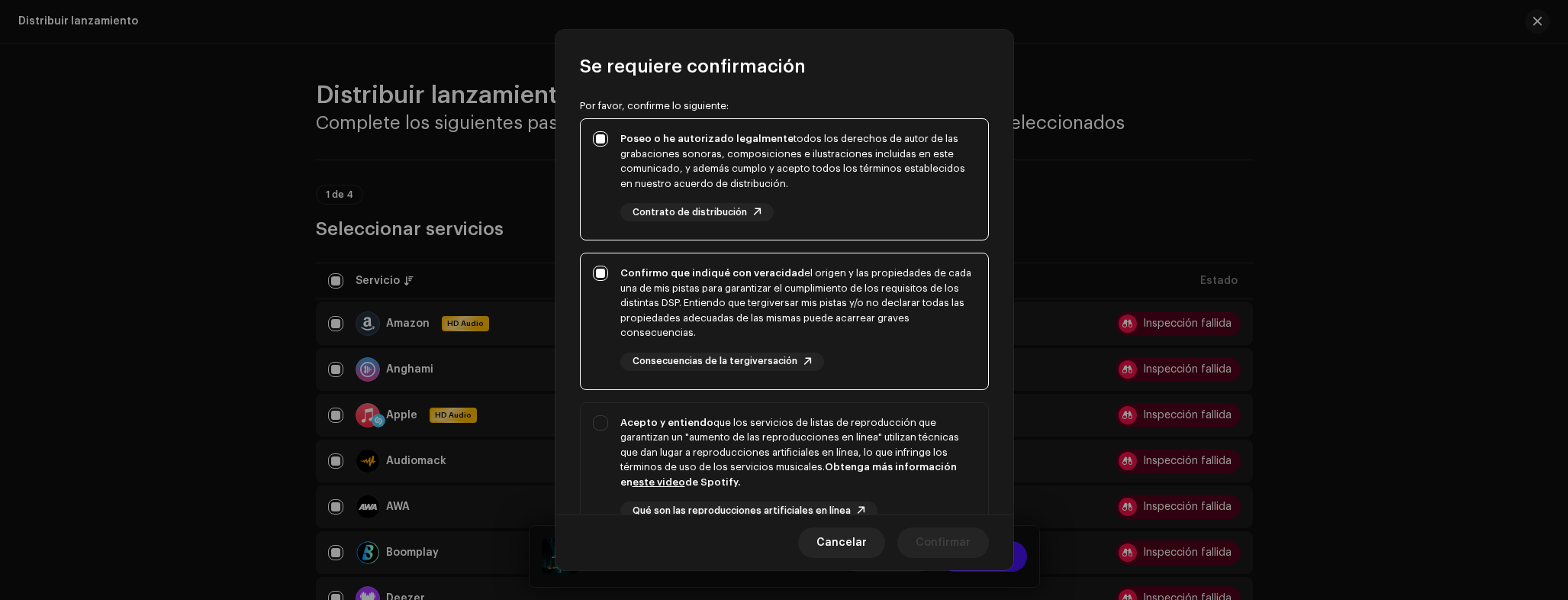
scroll to position [271, 0]
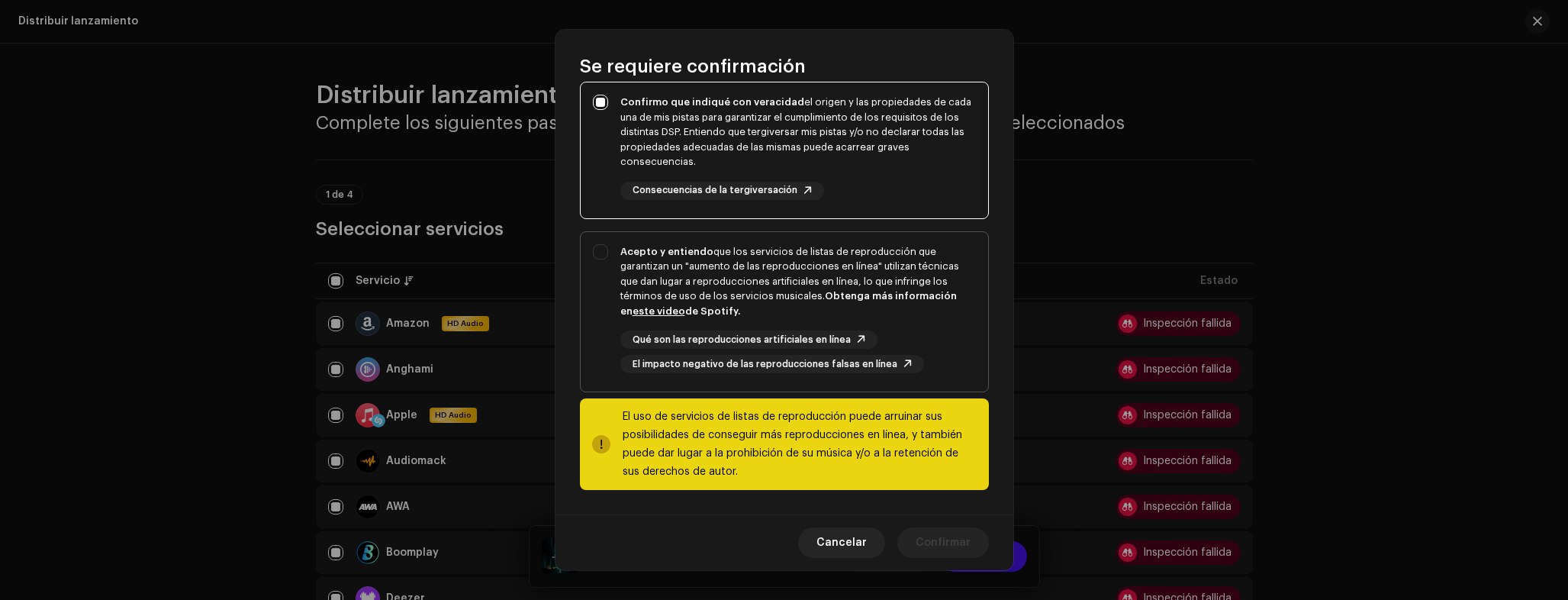
click at [752, 298] on div "Acepto y entiendo que los servicios de listas de reproducción que garantizan un…" at bounding box center [798, 282] width 356 height 75
checkbox input "true"
click at [949, 534] on span "Confirmar" at bounding box center [943, 542] width 55 height 30
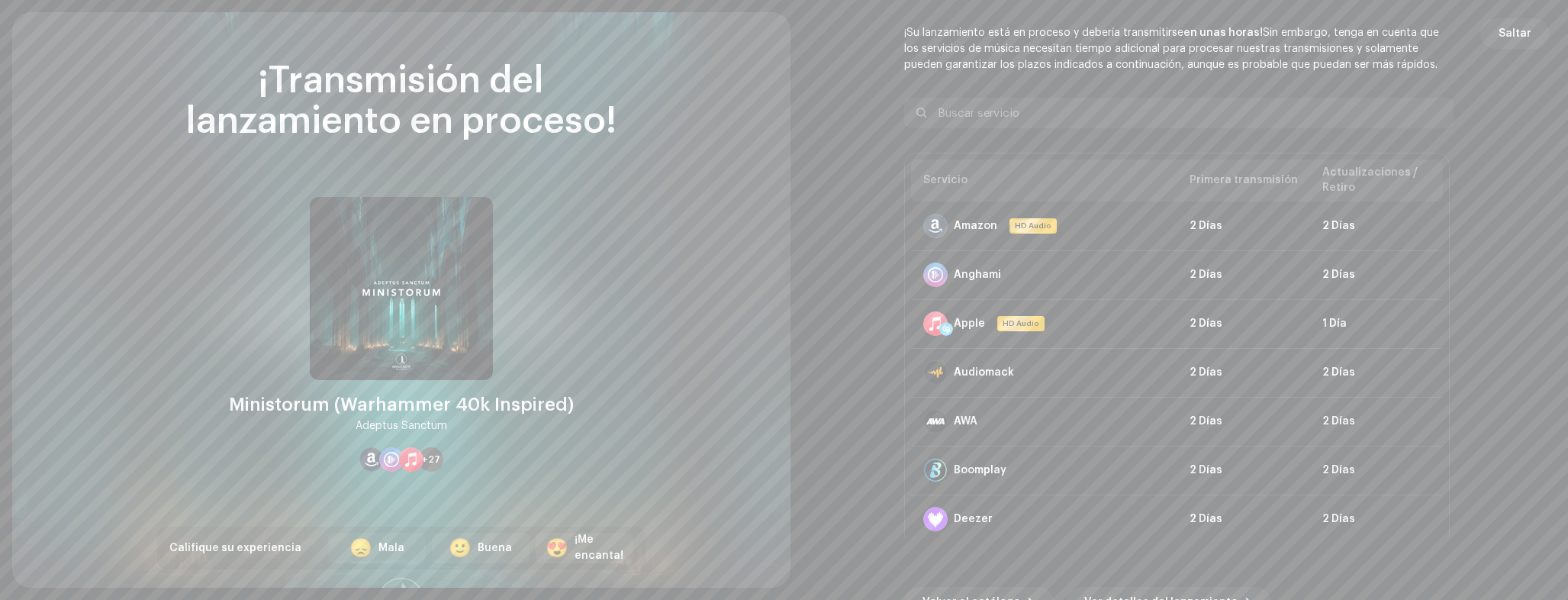
click at [1504, 31] on span "Saltar" at bounding box center [1515, 33] width 33 height 30
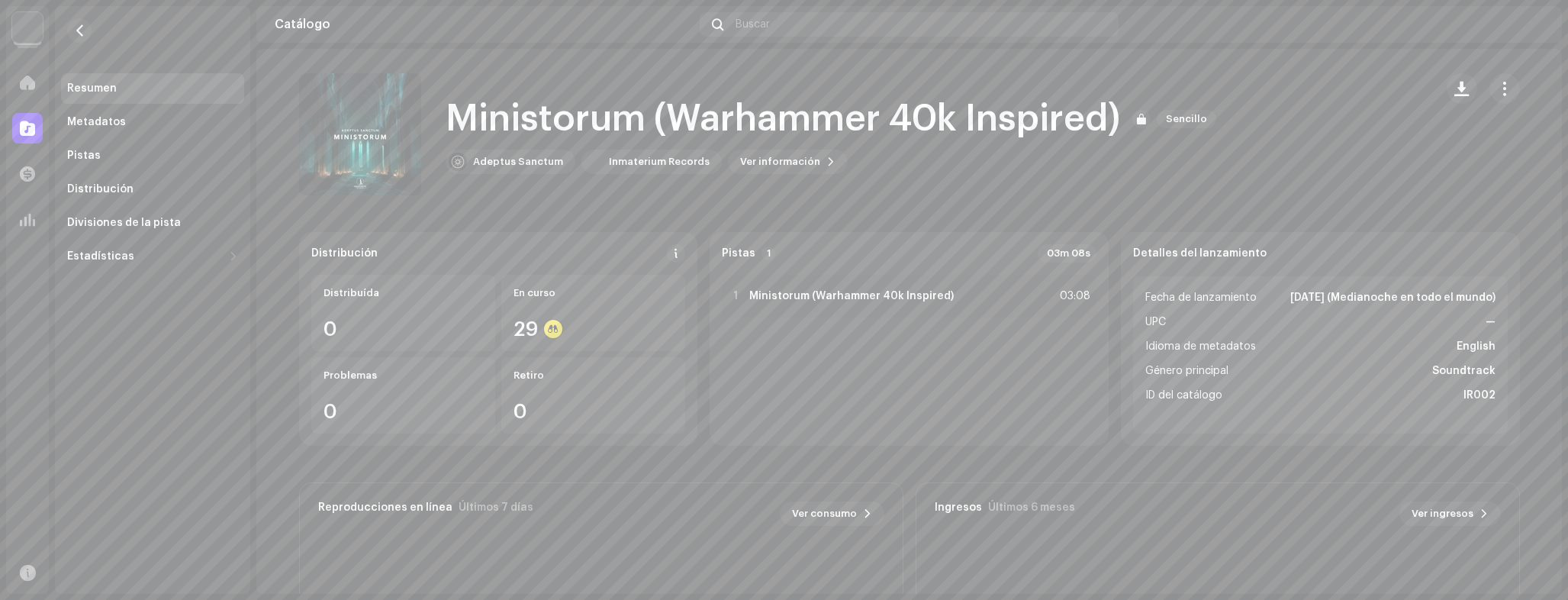
click at [80, 43] on re-m-nav-back at bounding box center [80, 39] width 37 height 67
click at [80, 37] on button "button" at bounding box center [79, 30] width 25 height 25
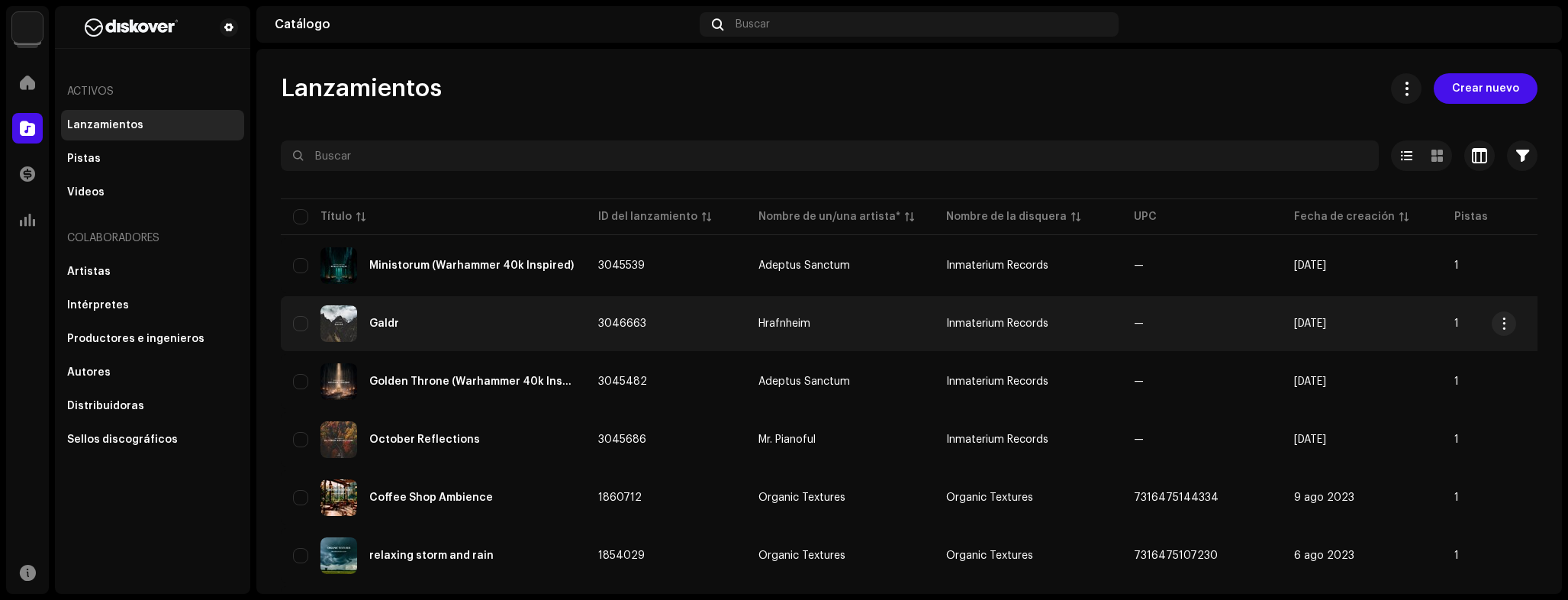
click at [488, 328] on div "Galdr" at bounding box center [433, 324] width 281 height 37
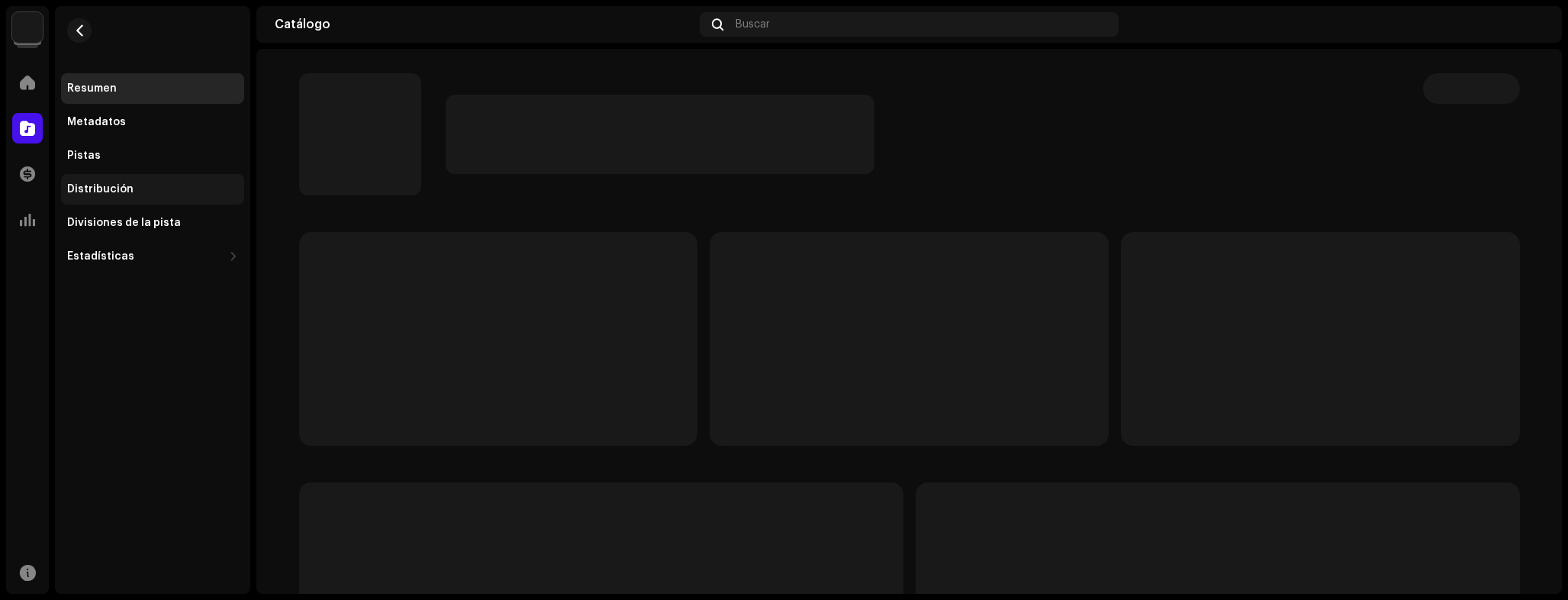
click at [188, 178] on div "Distribución" at bounding box center [153, 189] width 183 height 30
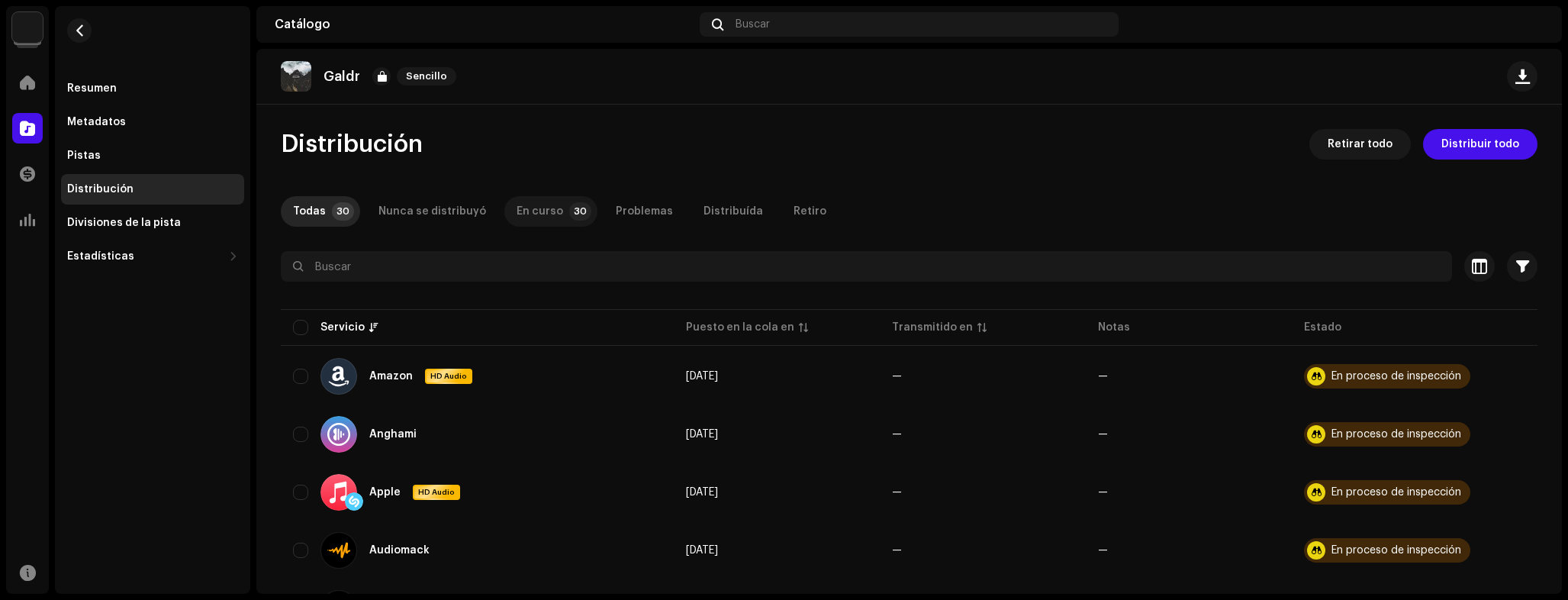
click at [520, 218] on div "En curso" at bounding box center [539, 211] width 47 height 30
click at [74, 33] on span "button" at bounding box center [80, 30] width 11 height 12
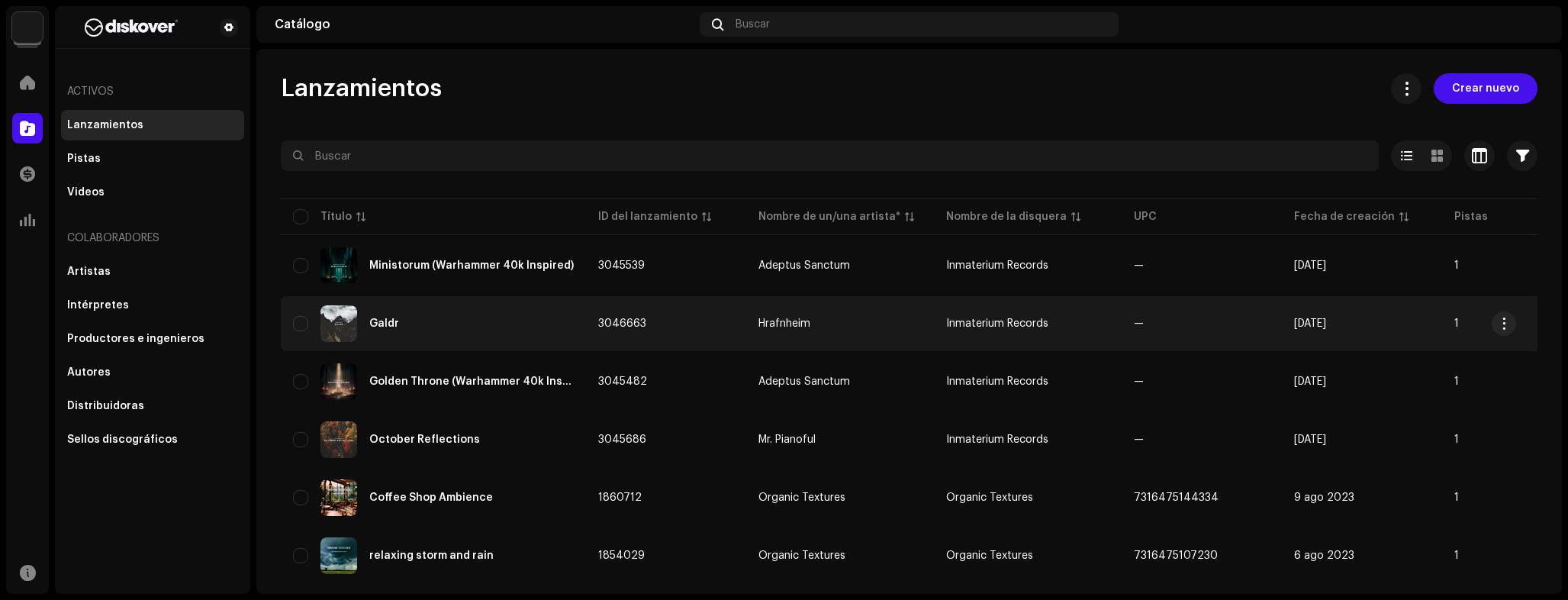
click at [487, 321] on div "Galdr" at bounding box center [433, 324] width 281 height 37
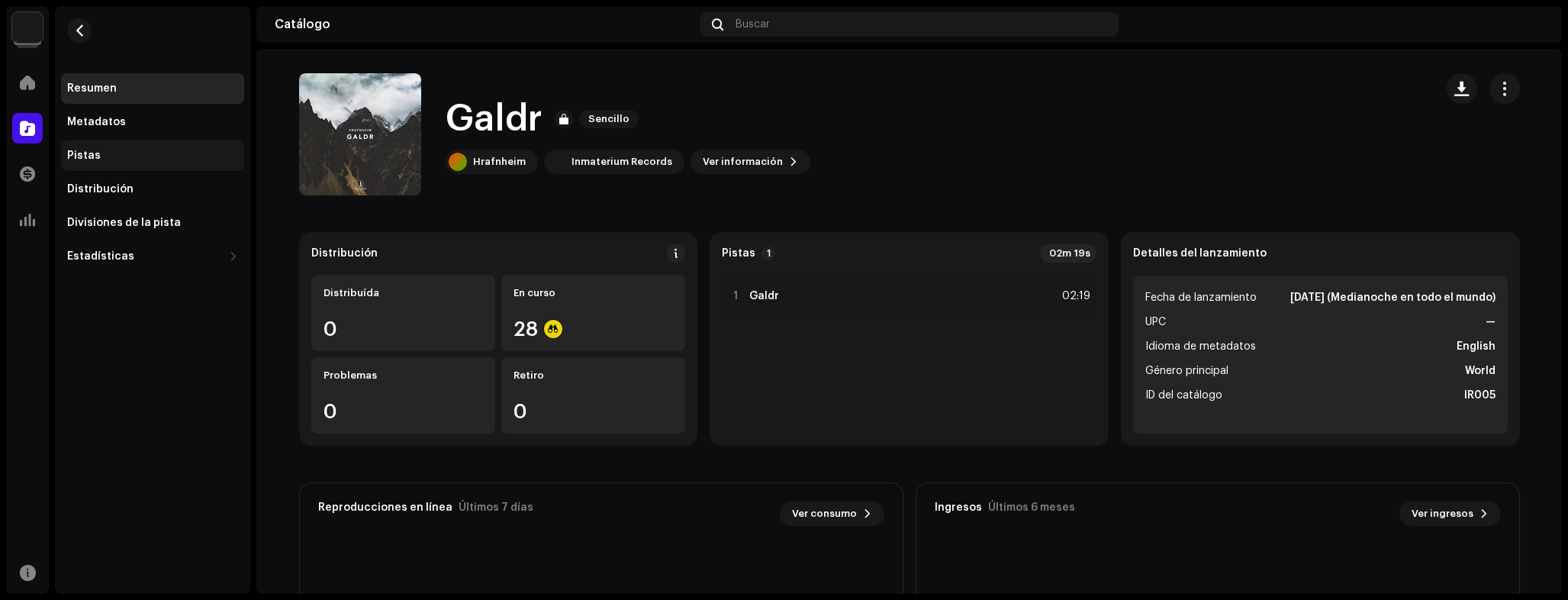
click at [116, 161] on div "Pistas" at bounding box center [153, 155] width 183 height 30
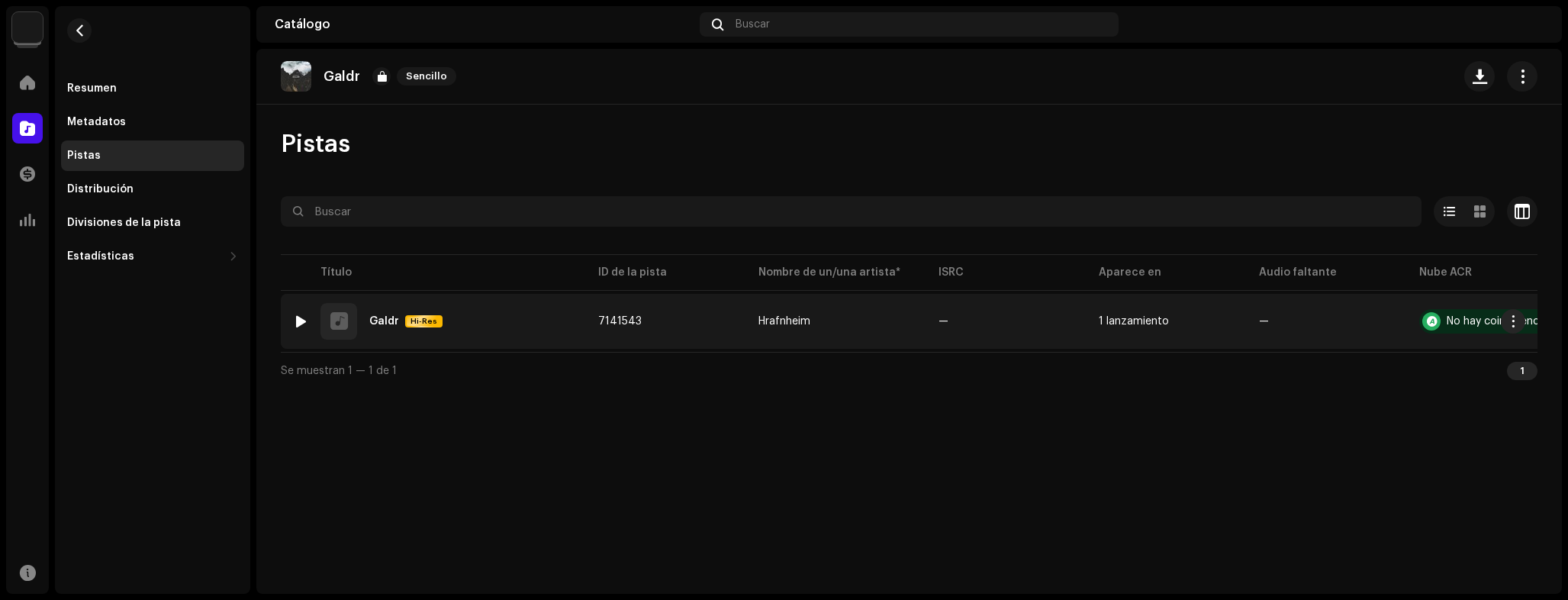
click at [303, 319] on div at bounding box center [301, 321] width 11 height 12
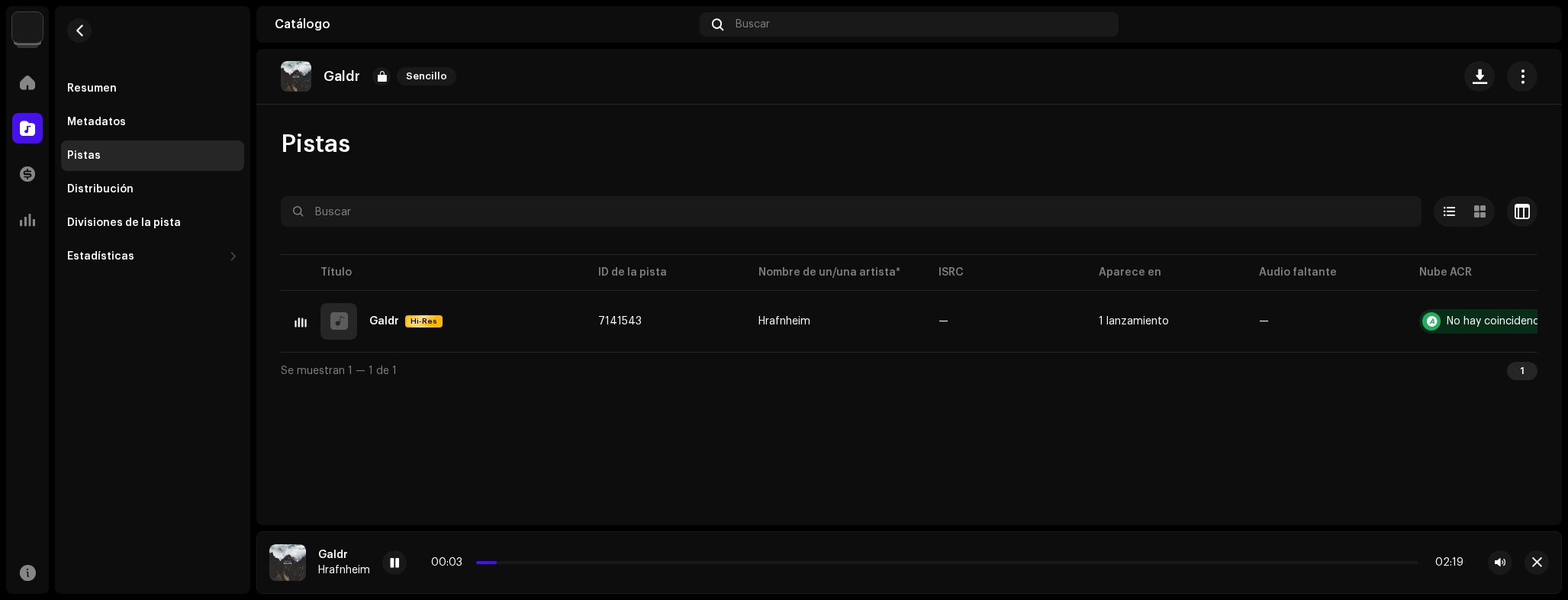
click at [614, 564] on div "00:03 02:19" at bounding box center [947, 561] width 1032 height 12
click at [639, 564] on div "00:03 02:19" at bounding box center [947, 561] width 1032 height 12
click at [642, 562] on p-slider at bounding box center [946, 561] width 942 height 3
click at [751, 559] on div "00:26 02:19" at bounding box center [947, 561] width 1032 height 12
click at [755, 561] on p-slider at bounding box center [946, 561] width 942 height 3
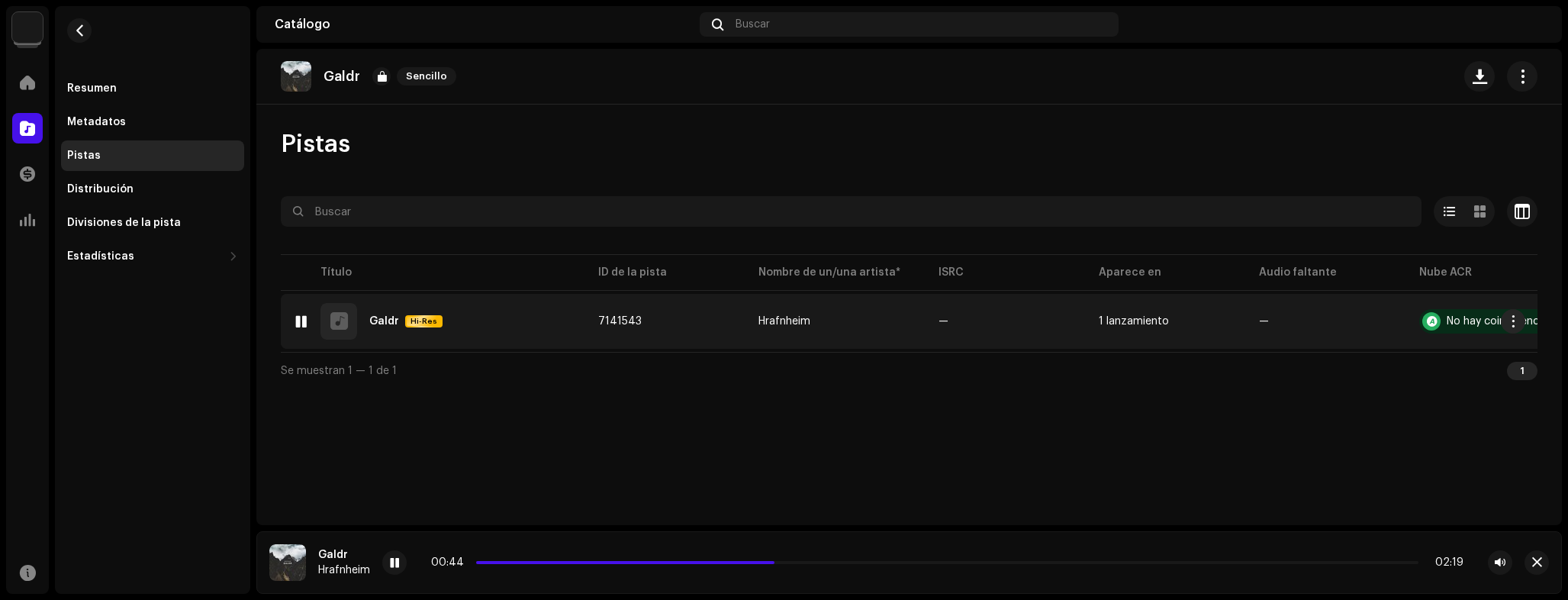
click at [592, 321] on td "7141543" at bounding box center [666, 321] width 160 height 55
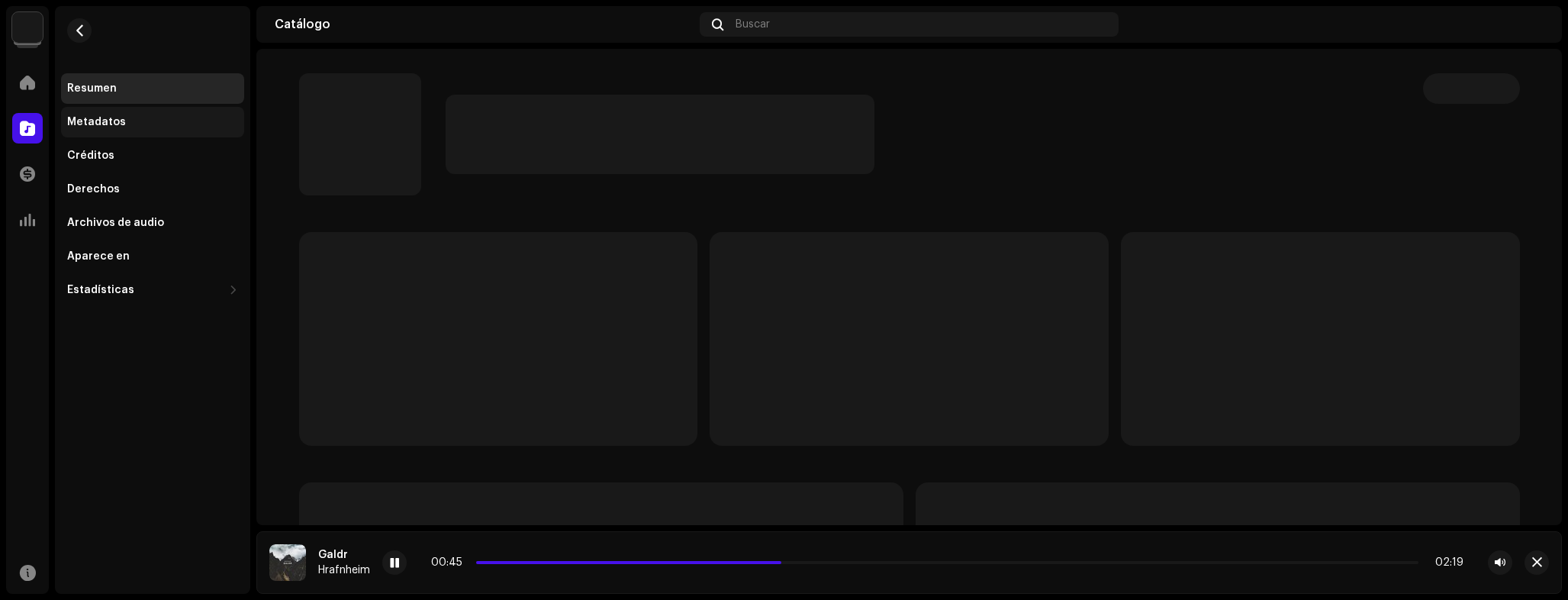
click at [125, 120] on div "Metadatos" at bounding box center [152, 121] width 171 height 12
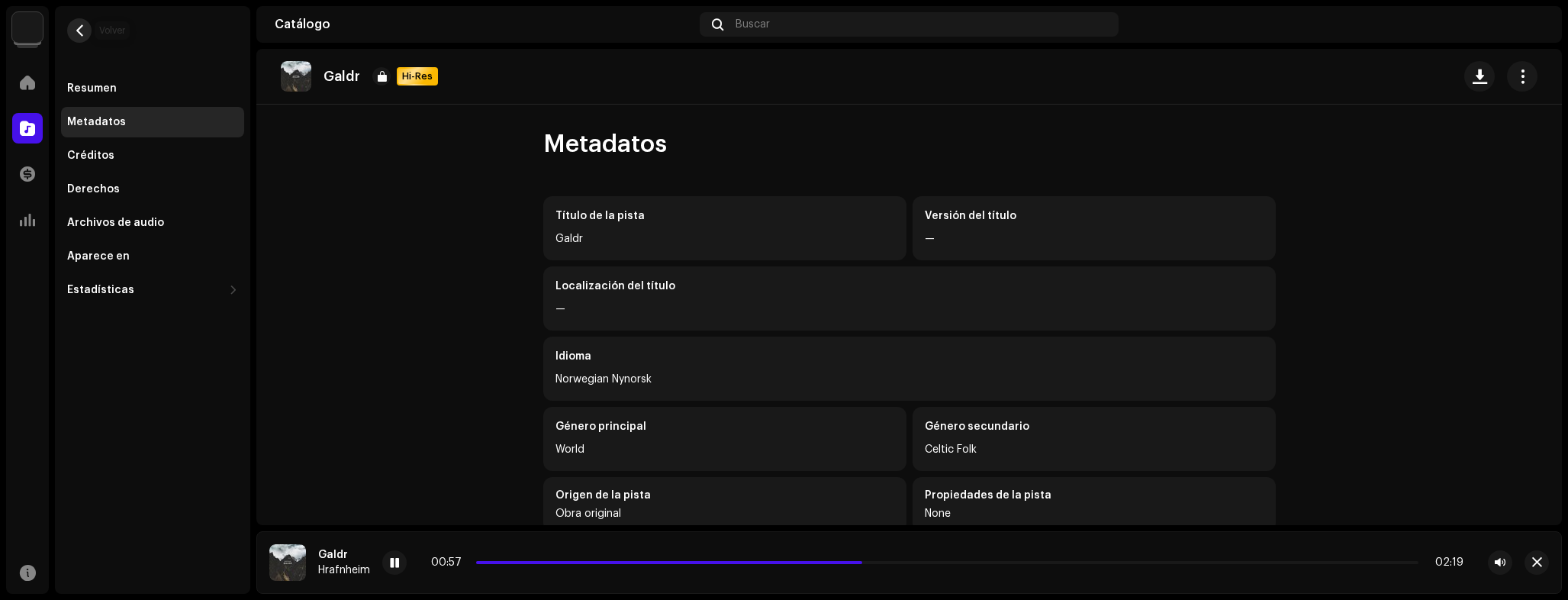
click at [82, 29] on span "button" at bounding box center [80, 30] width 11 height 12
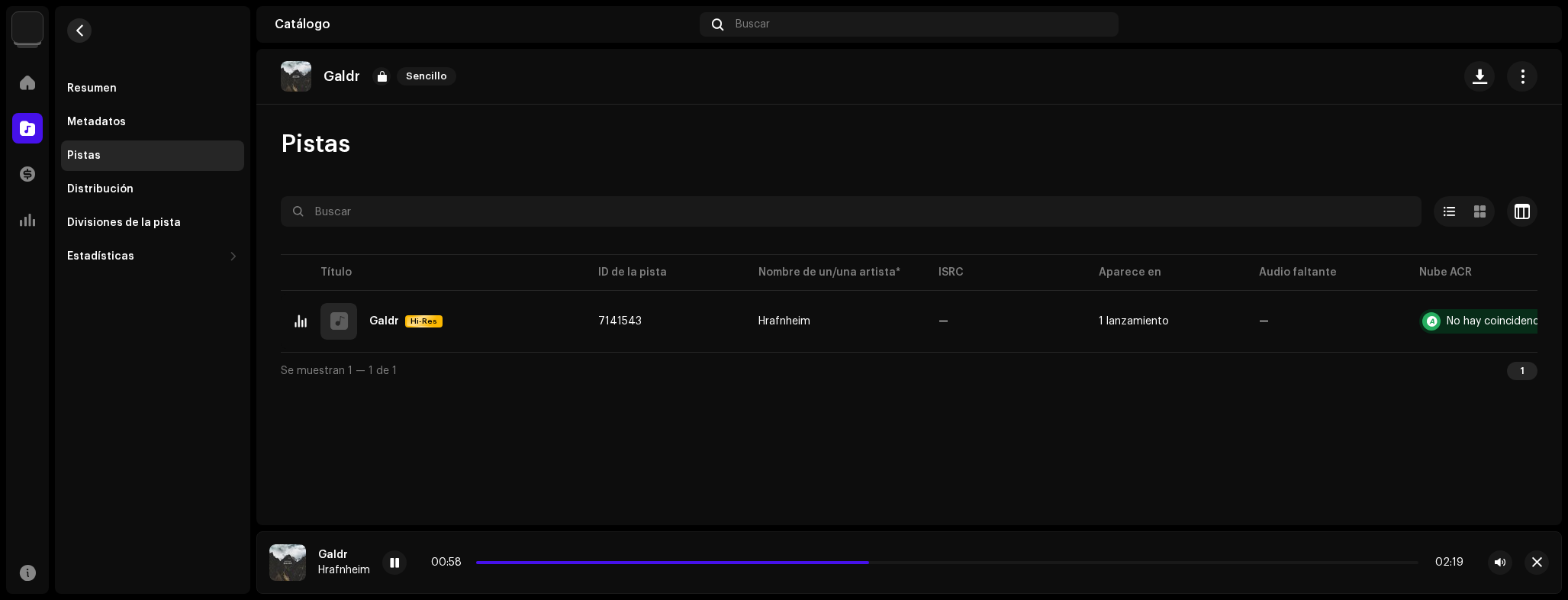
click at [77, 25] on span "button" at bounding box center [80, 30] width 11 height 12
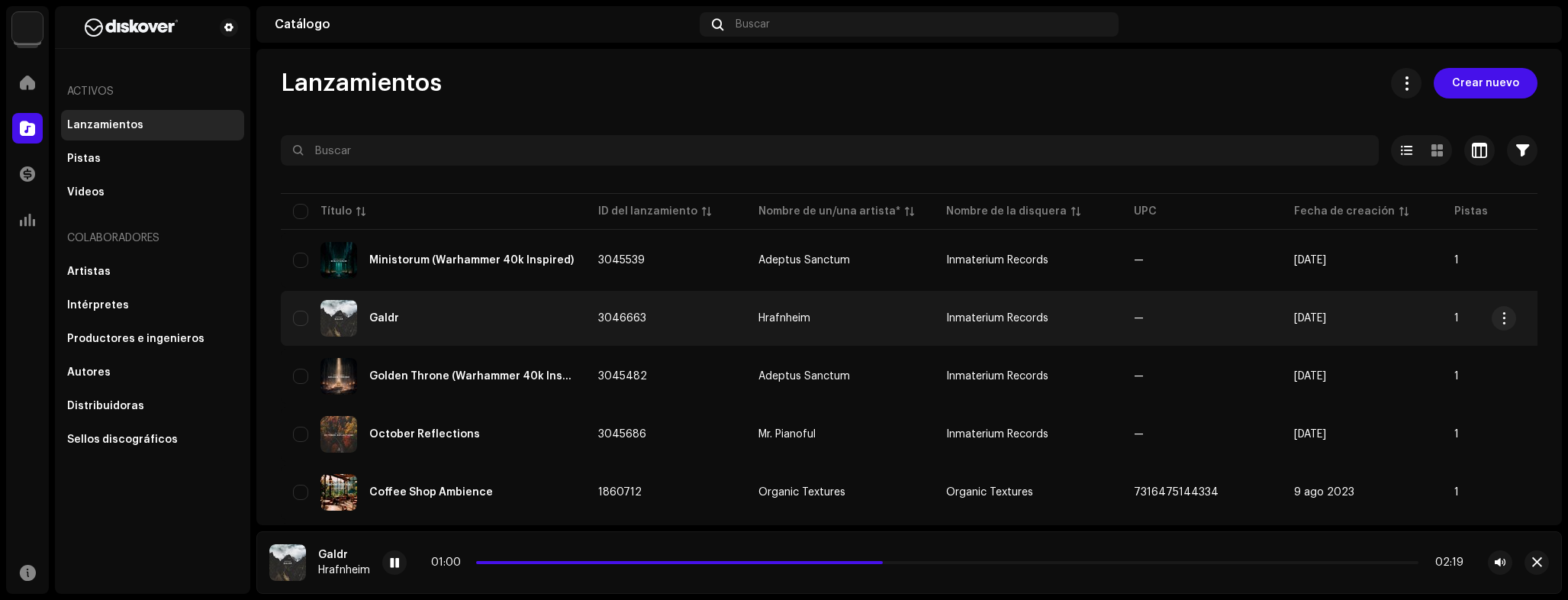
scroll to position [6, 0]
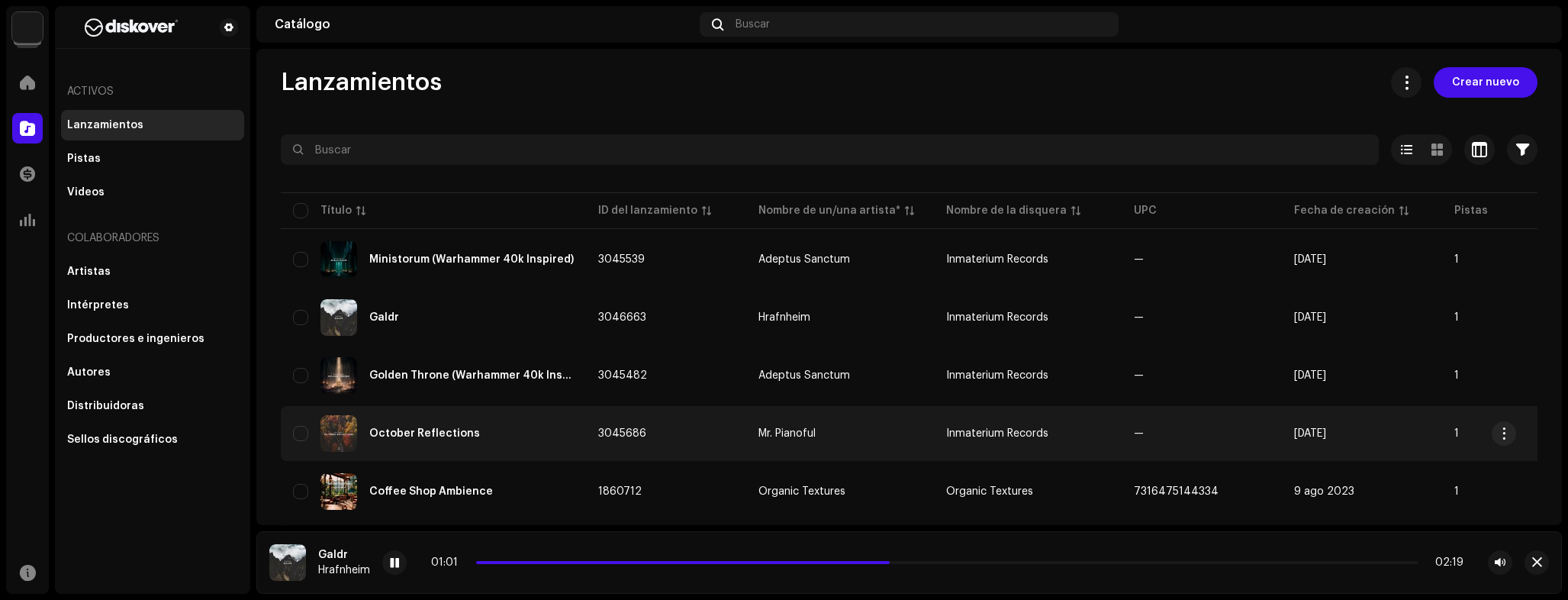
click at [487, 423] on div "October Reflections" at bounding box center [433, 434] width 281 height 37
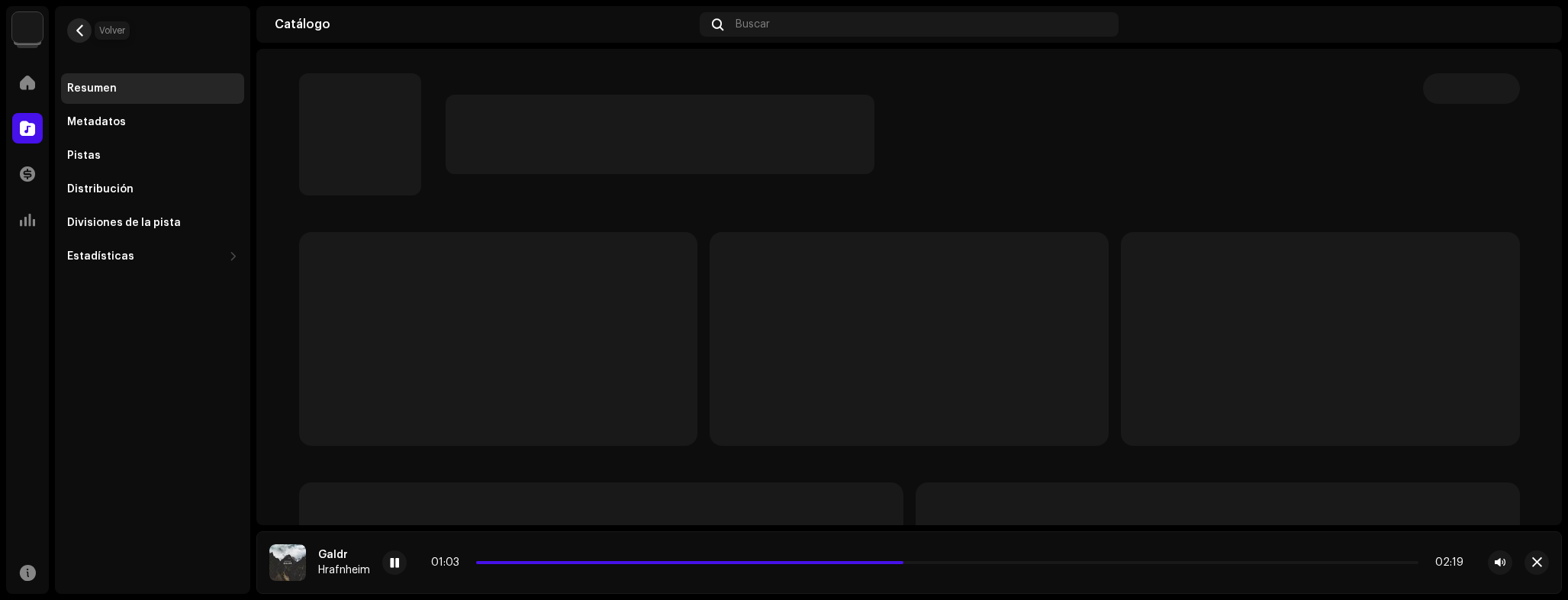
click at [81, 33] on span "button" at bounding box center [80, 30] width 11 height 12
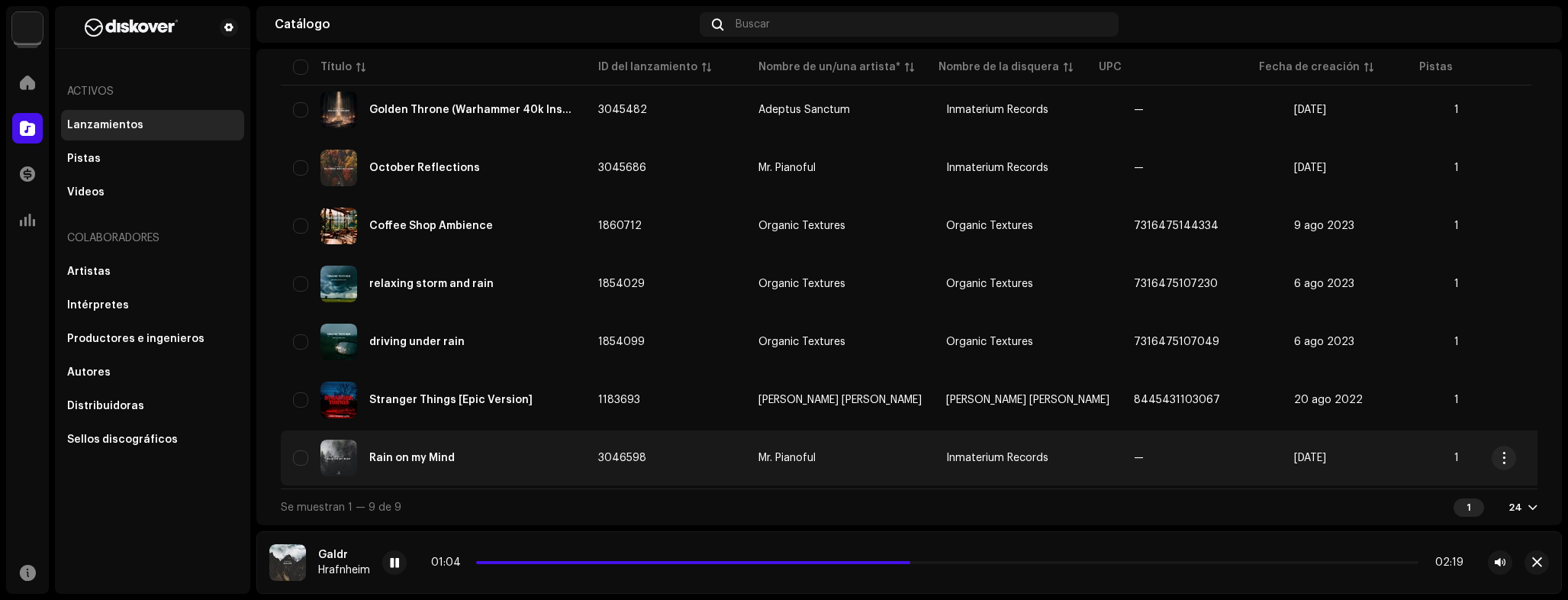
click at [584, 453] on td "Rain on my Mind" at bounding box center [433, 458] width 305 height 55
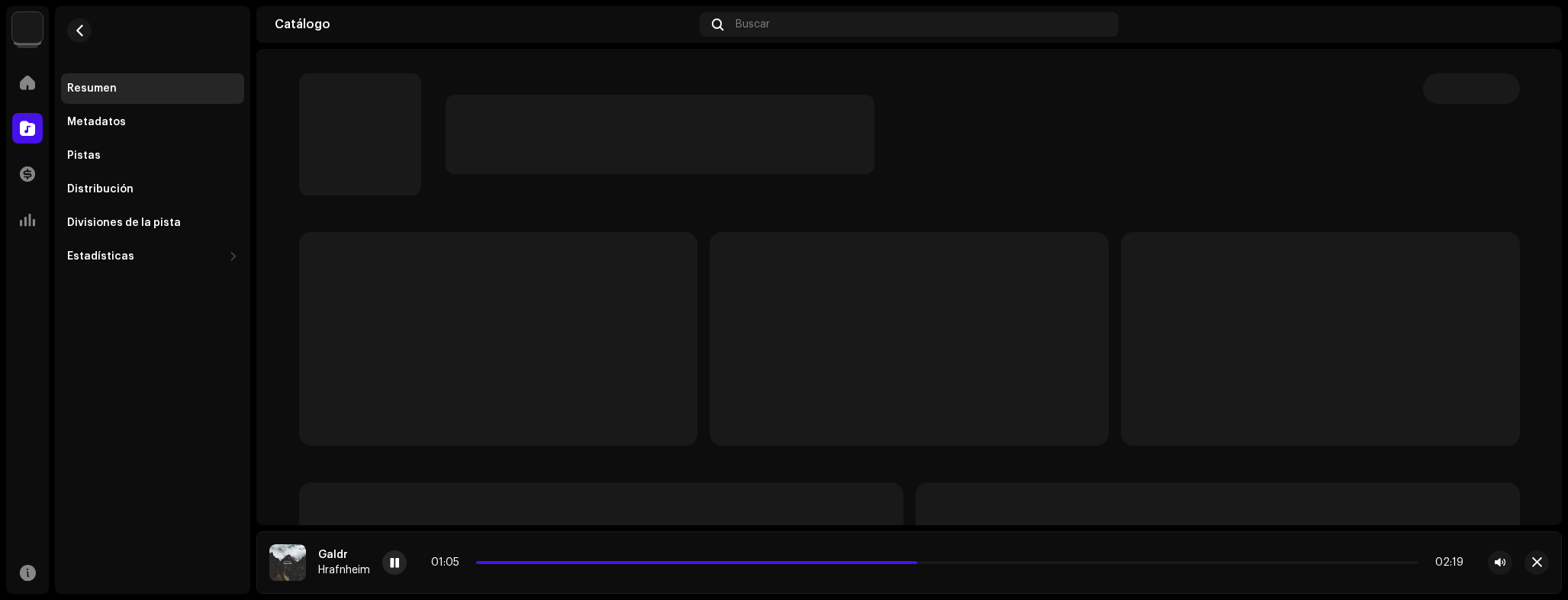
click at [402, 561] on div at bounding box center [394, 562] width 25 height 25
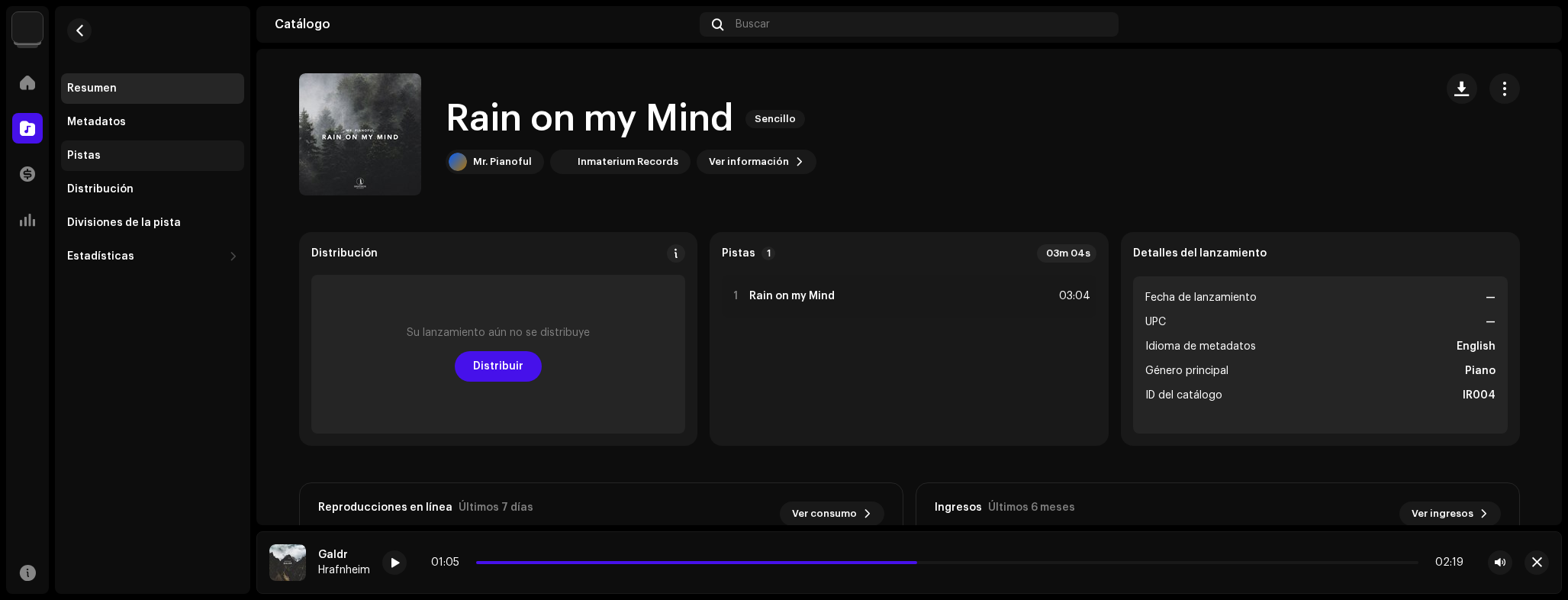
click at [141, 156] on div "Pistas" at bounding box center [152, 155] width 171 height 12
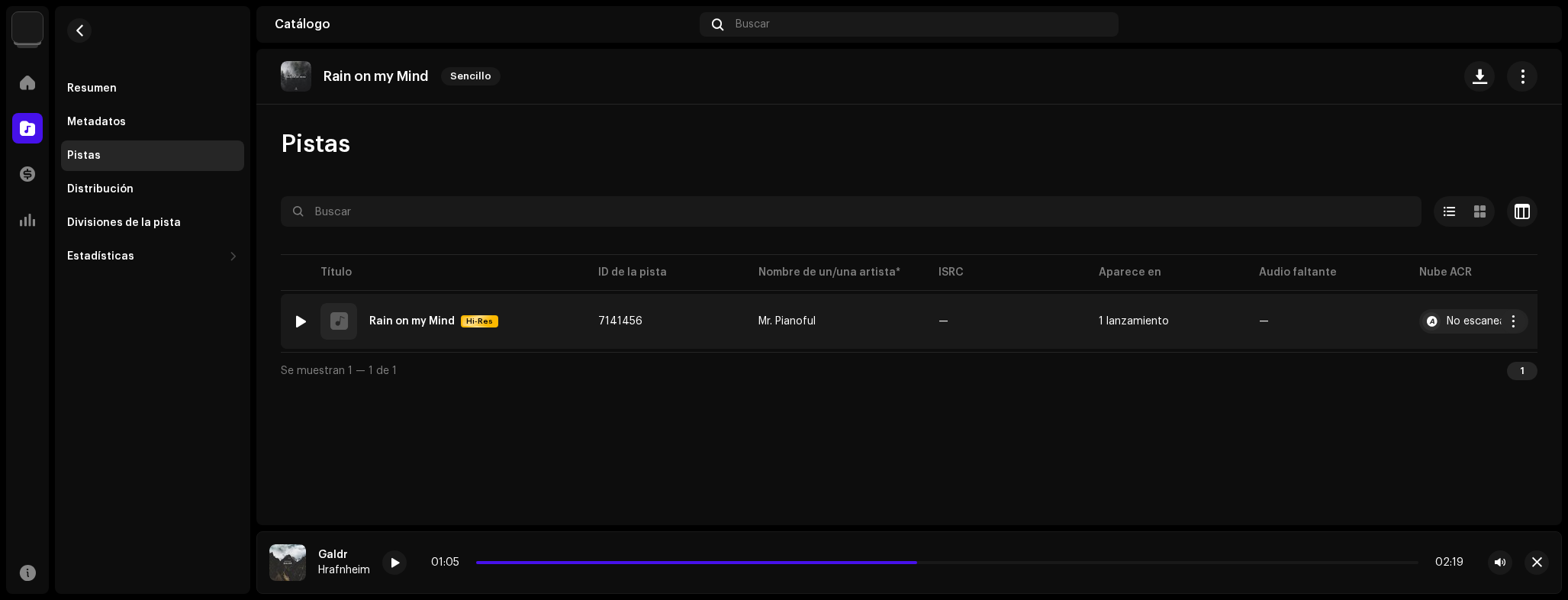
click at [522, 319] on div "1 Rain on my Mind Hi-Res" at bounding box center [433, 321] width 281 height 37
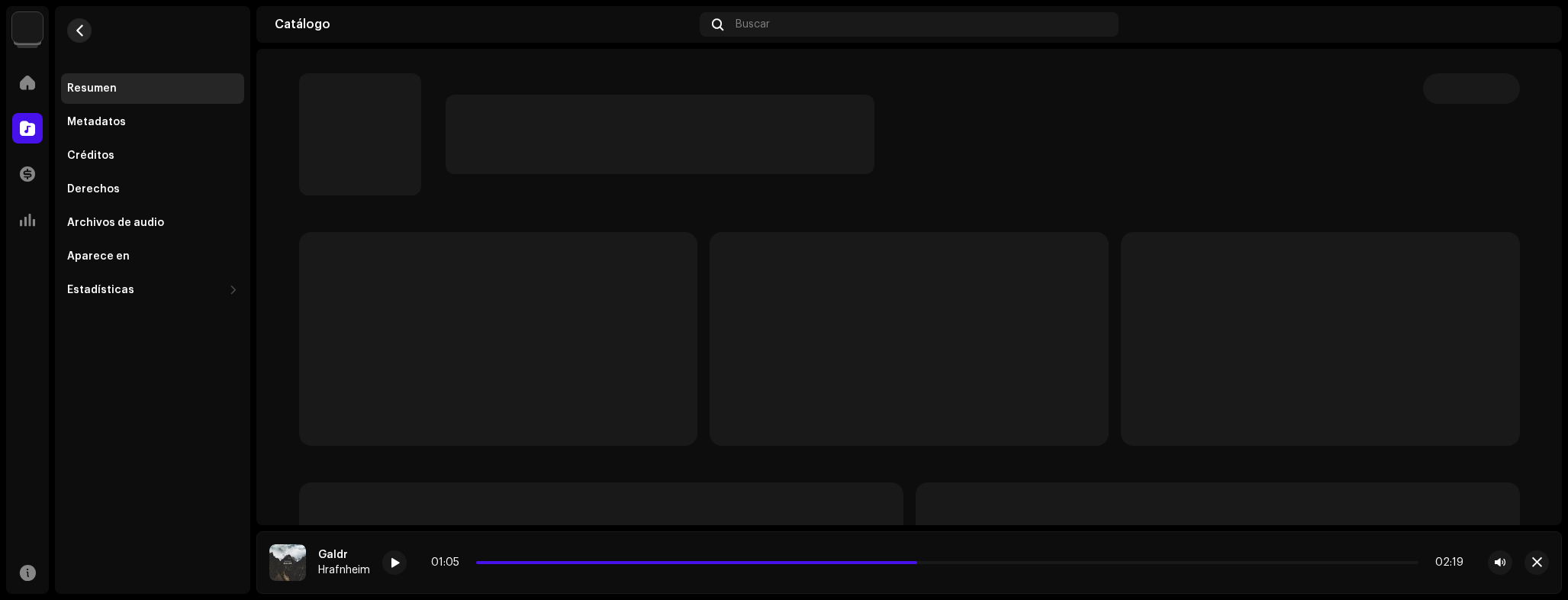
click at [76, 21] on button "button" at bounding box center [79, 30] width 25 height 25
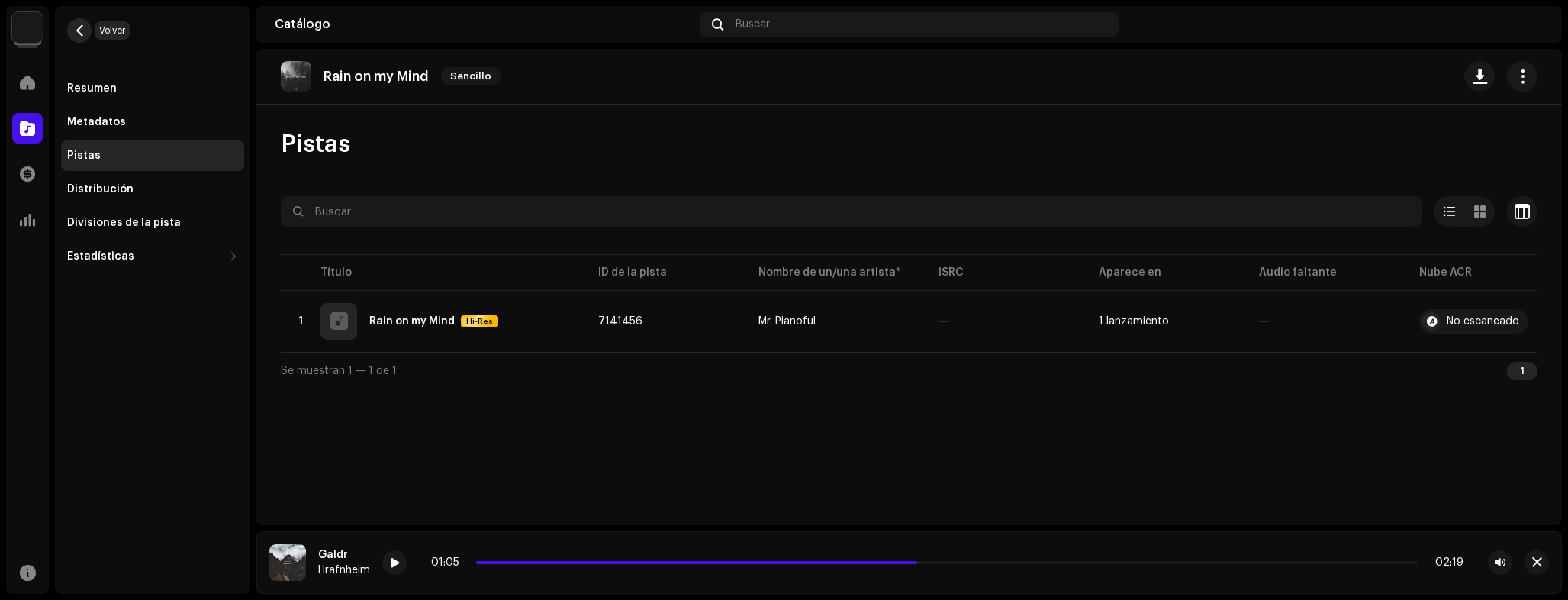
click at [78, 26] on span "button" at bounding box center [80, 30] width 11 height 12
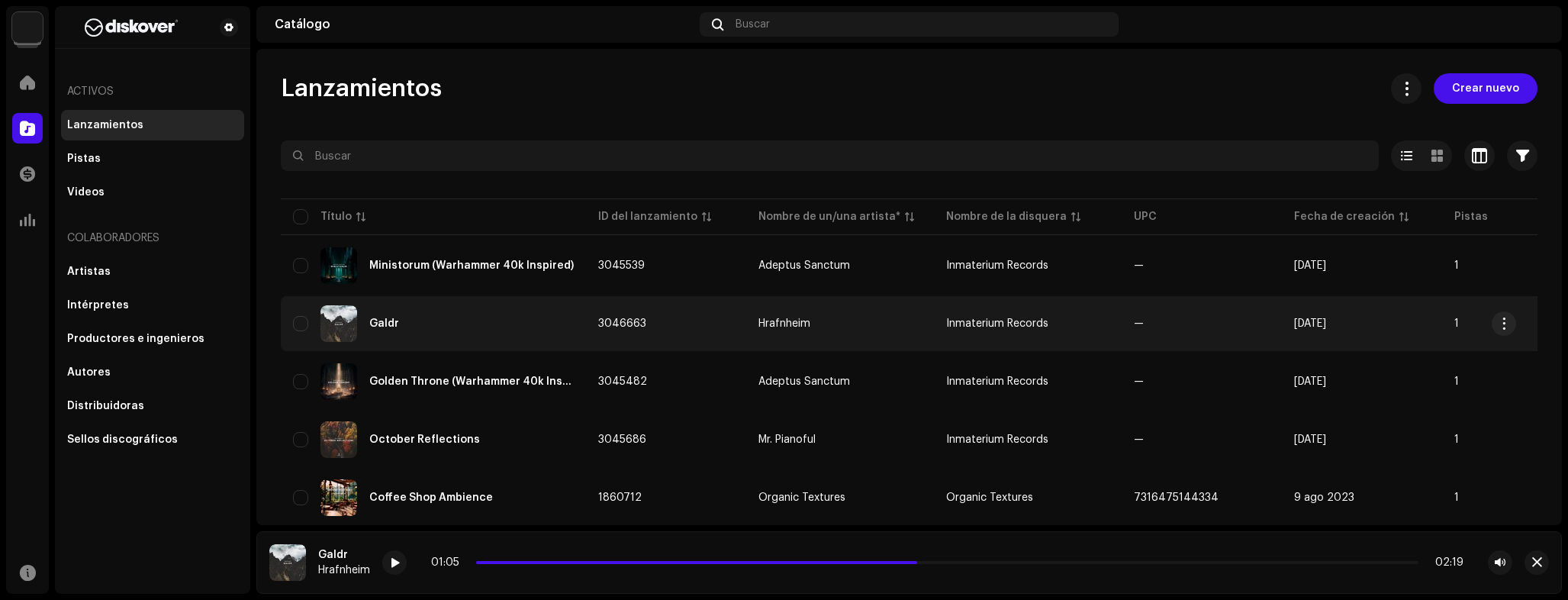
scroll to position [278, 0]
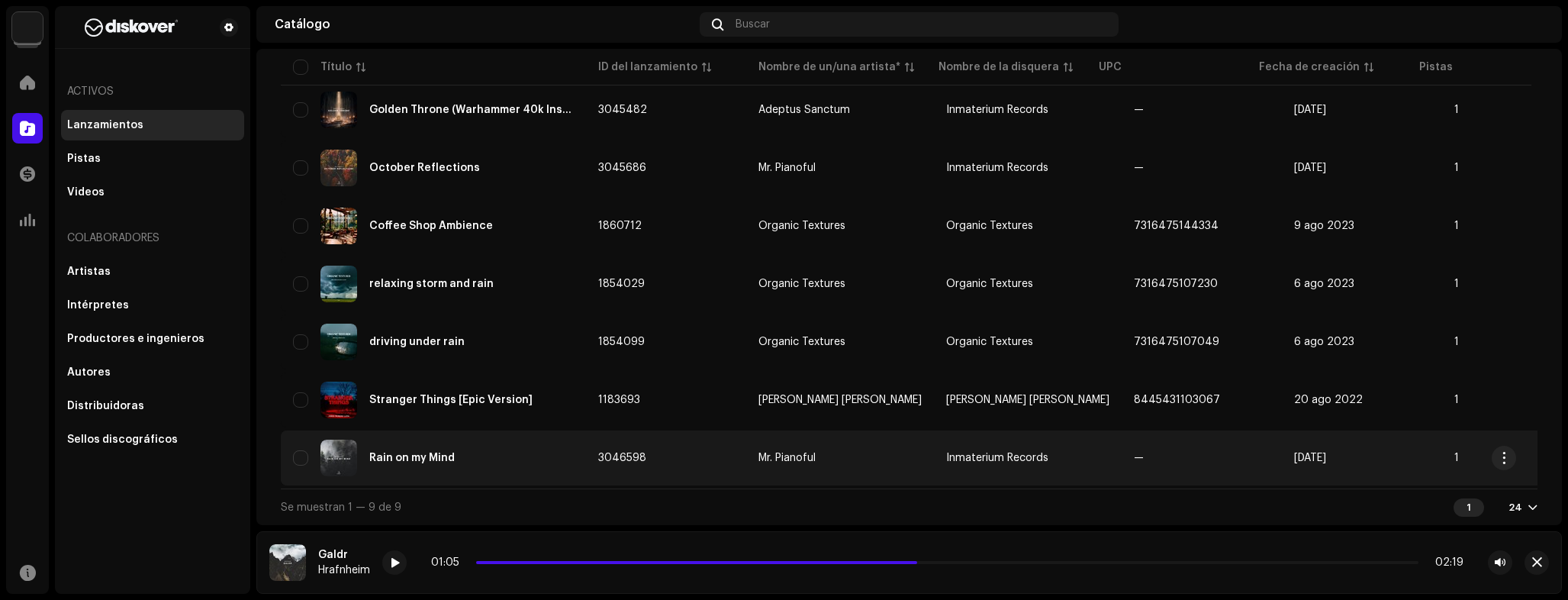
click at [597, 434] on td "3046598" at bounding box center [666, 458] width 160 height 55
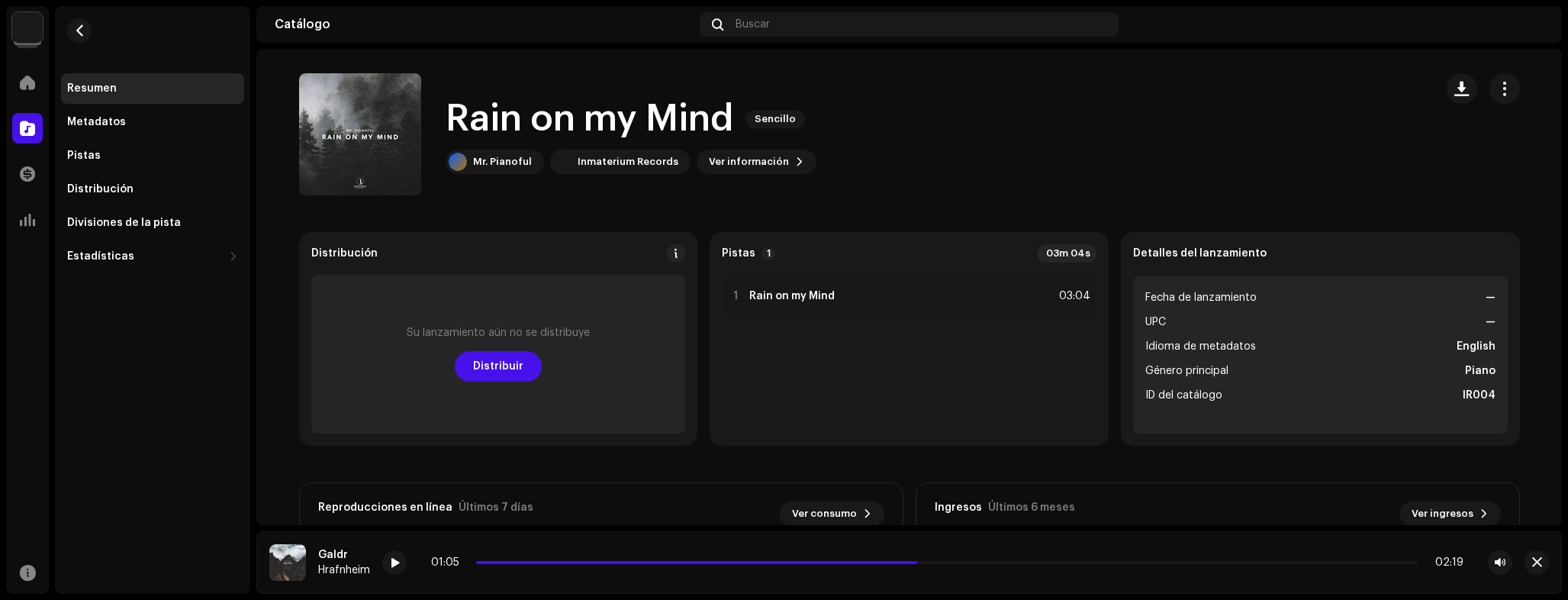
click at [1519, 89] on div "Rain on my Mind Sencillo Mr. Pianoful Inmaterium Records Ver información" at bounding box center [909, 134] width 1269 height 122
click at [1509, 89] on button "button" at bounding box center [1504, 88] width 30 height 30
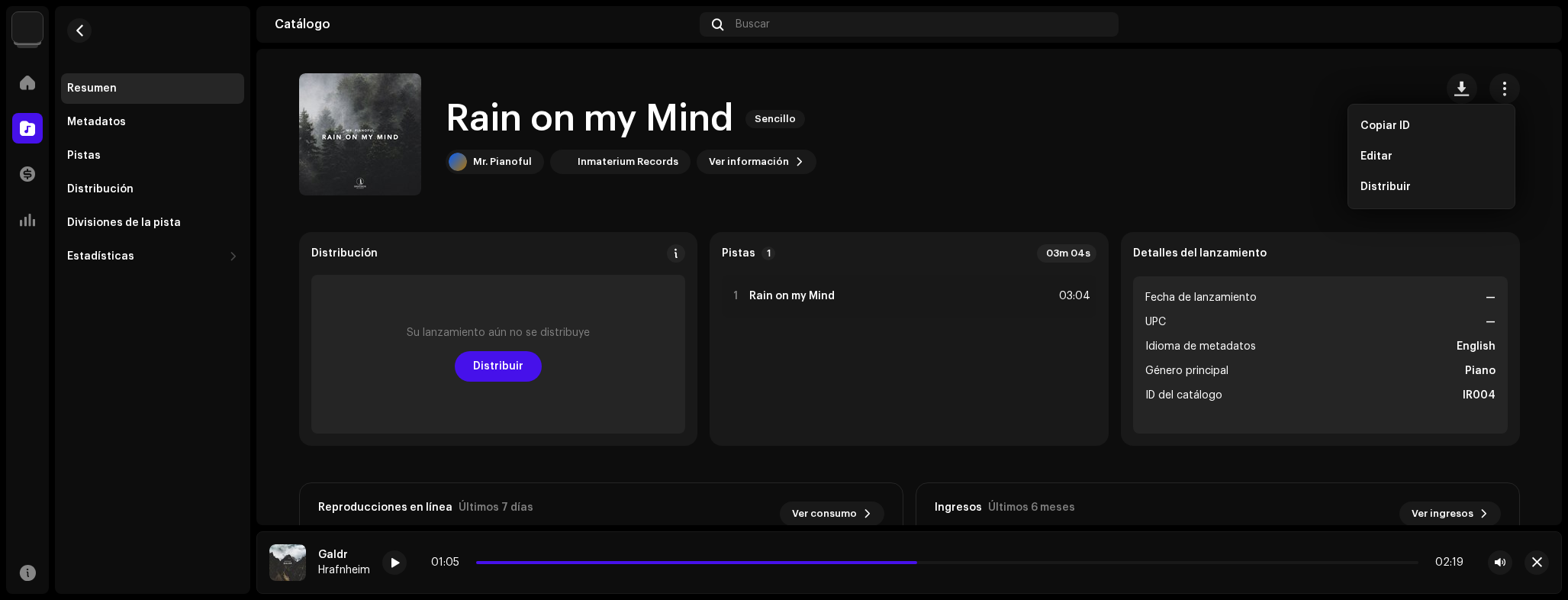
click at [1196, 192] on div "Rain on my Mind Sencillo Mr. Pianoful Inmaterium Records Ver información" at bounding box center [860, 134] width 1123 height 122
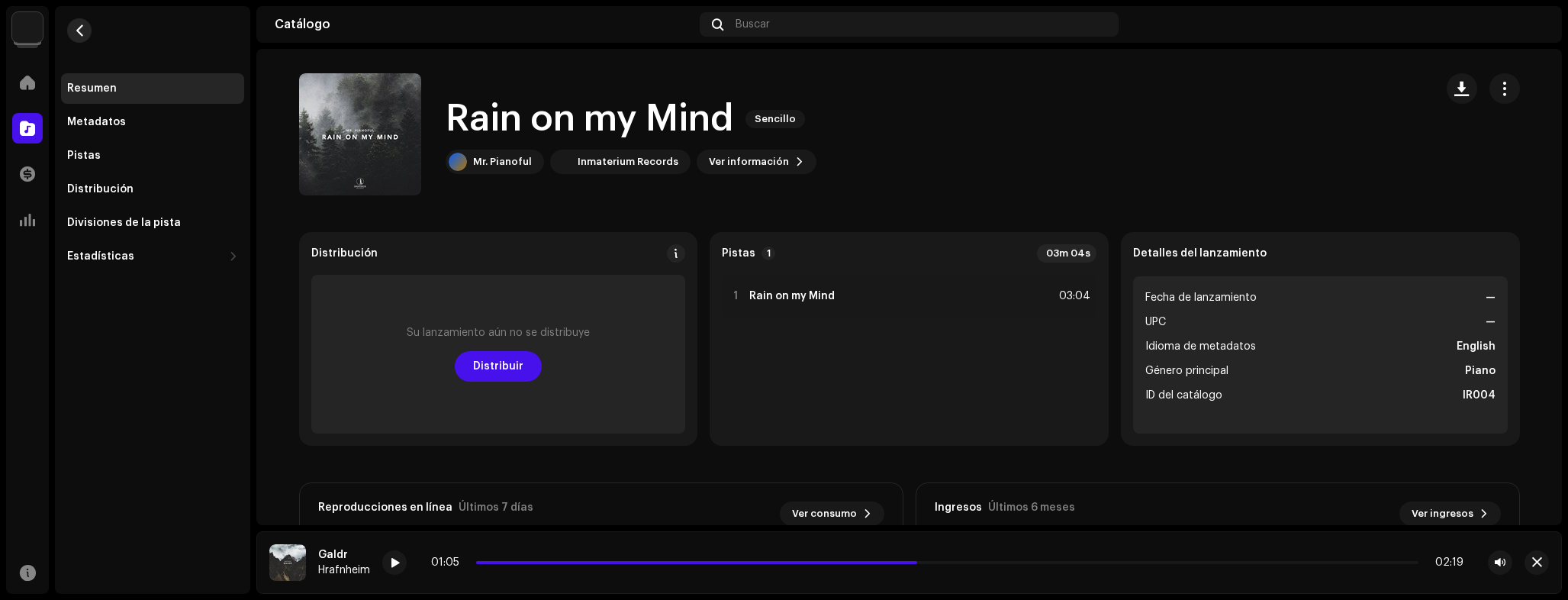
click at [83, 29] on span "button" at bounding box center [80, 30] width 11 height 12
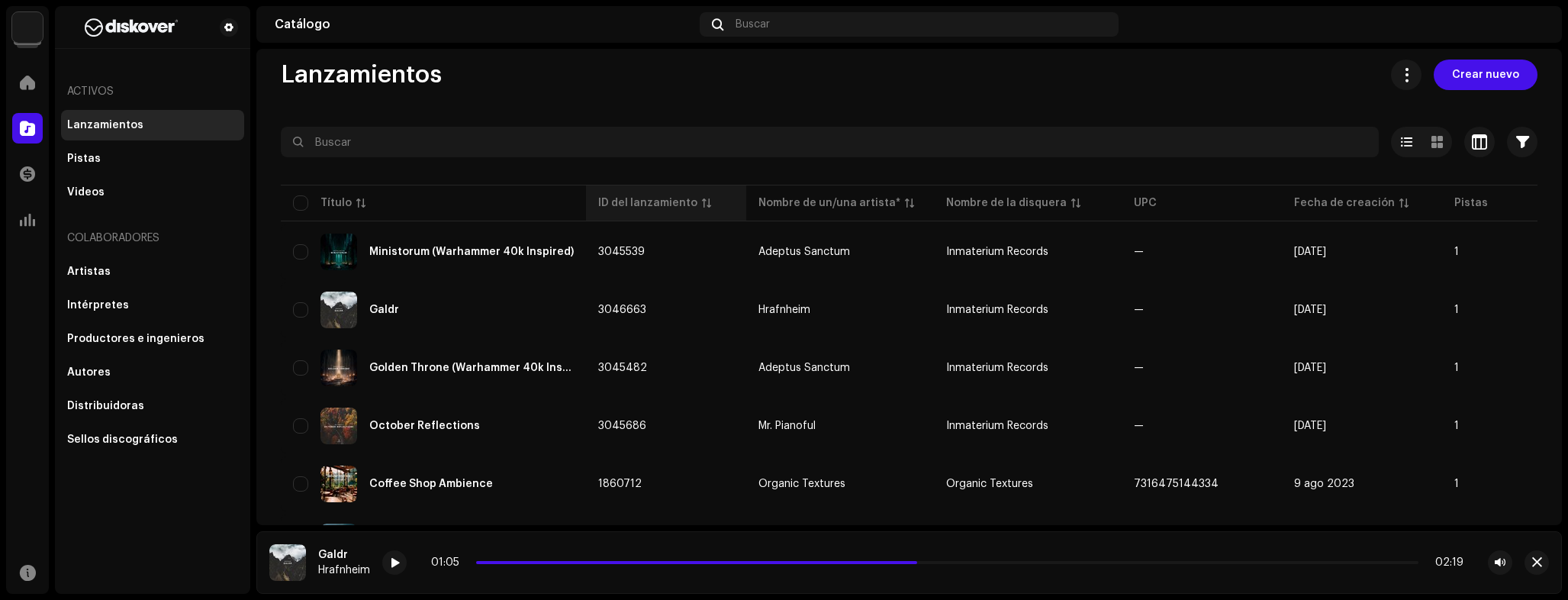
scroll to position [29, 0]
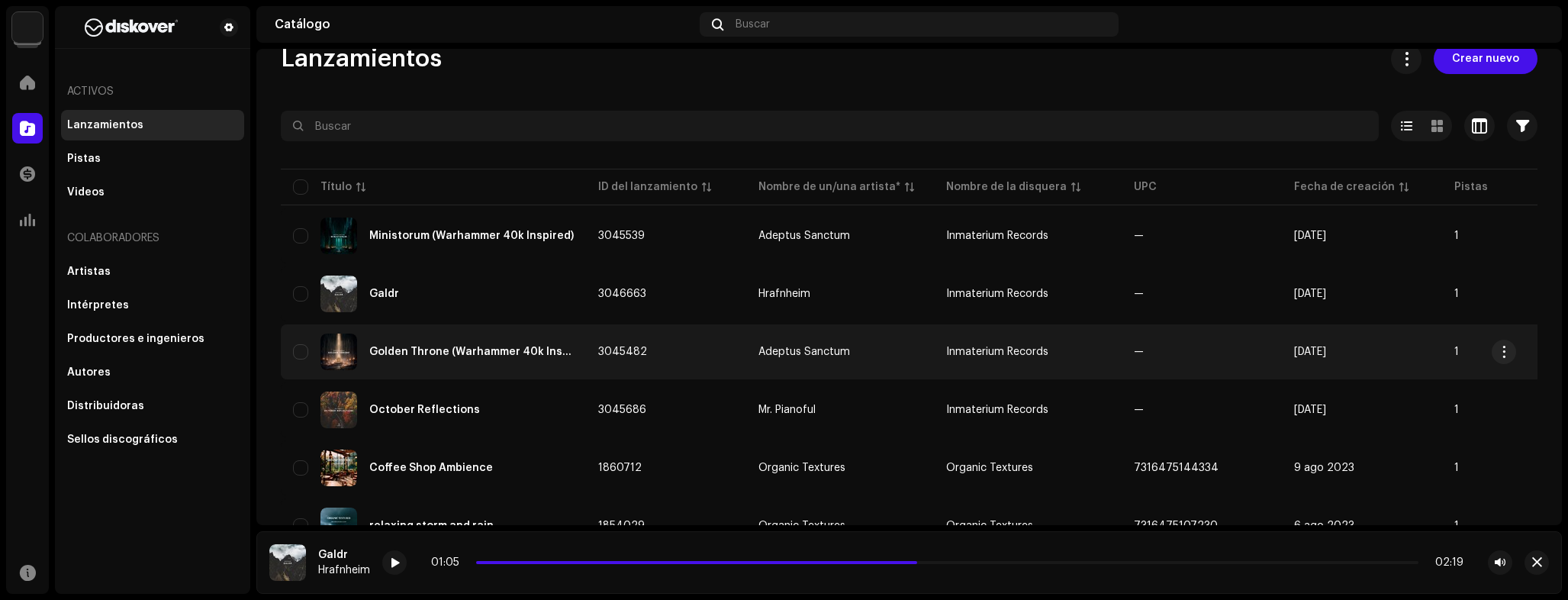
click at [455, 334] on div "Golden Throne (Warhammer 40k Inspired)" at bounding box center [433, 352] width 281 height 37
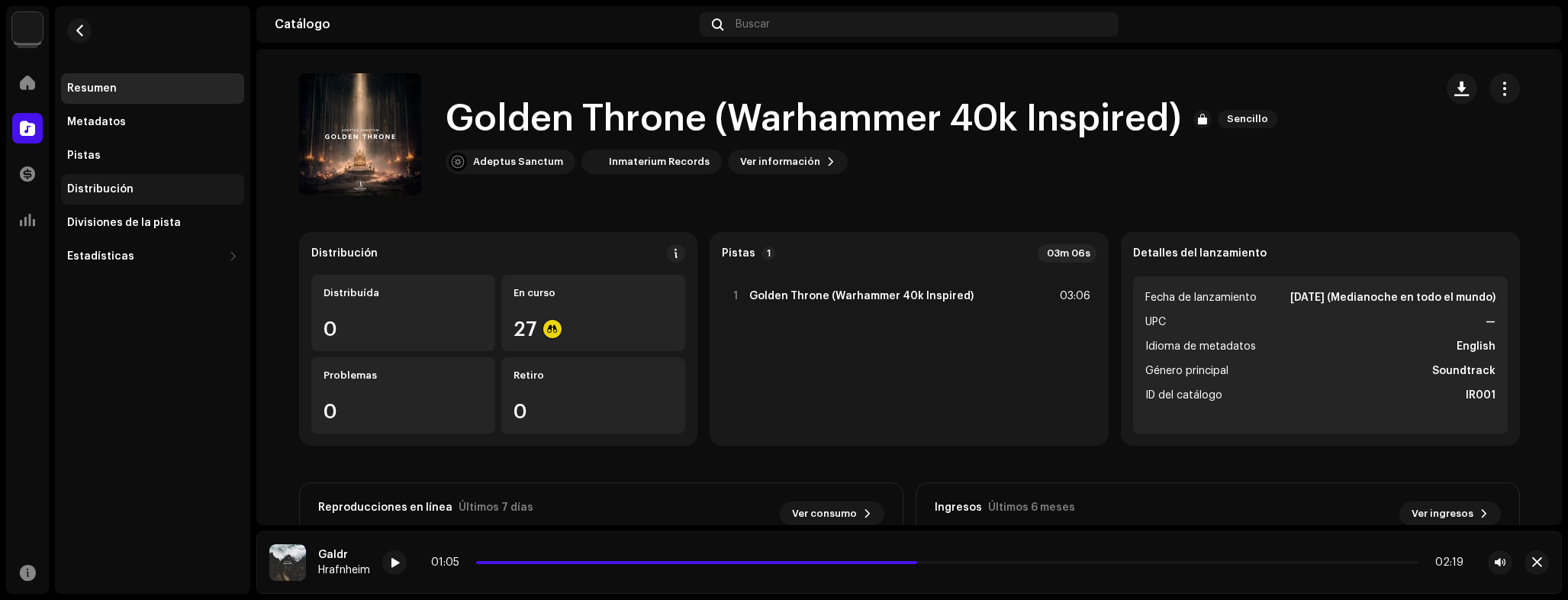
click at [138, 178] on div "Distribución" at bounding box center [153, 189] width 183 height 30
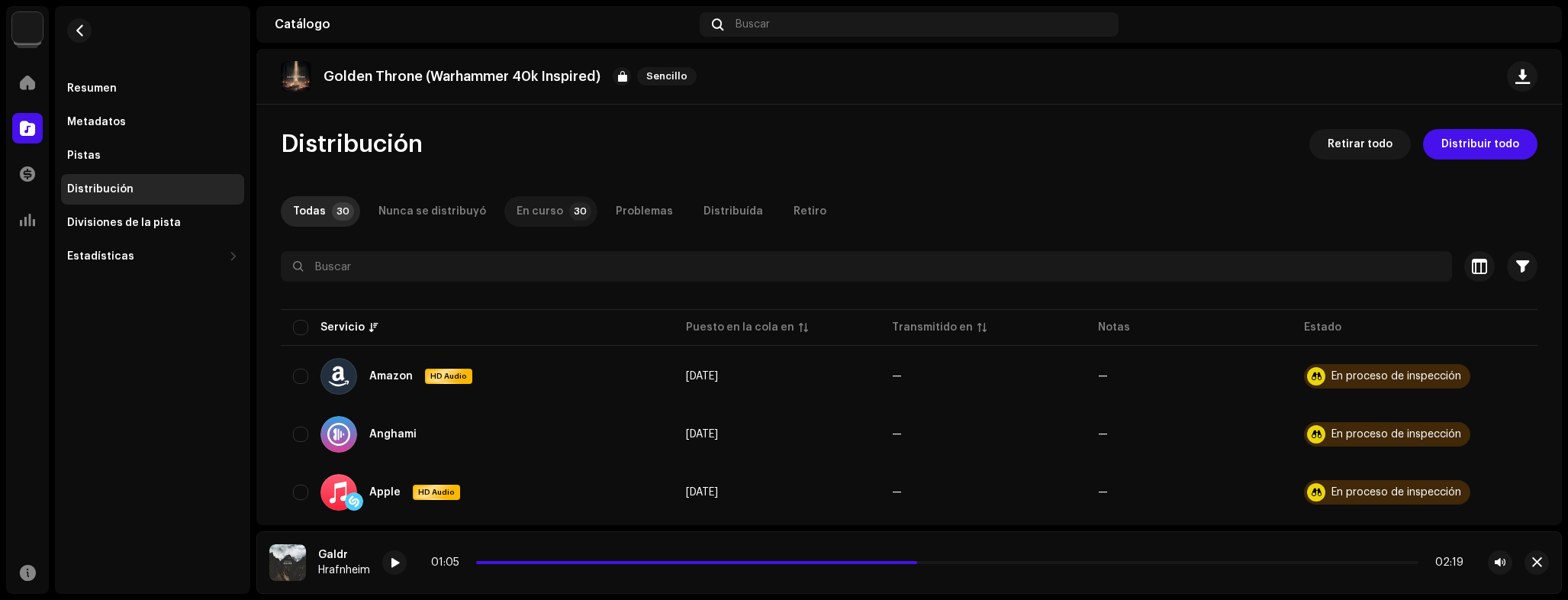
click at [542, 210] on div "En curso" at bounding box center [539, 211] width 47 height 30
click at [82, 34] on span "button" at bounding box center [80, 30] width 11 height 12
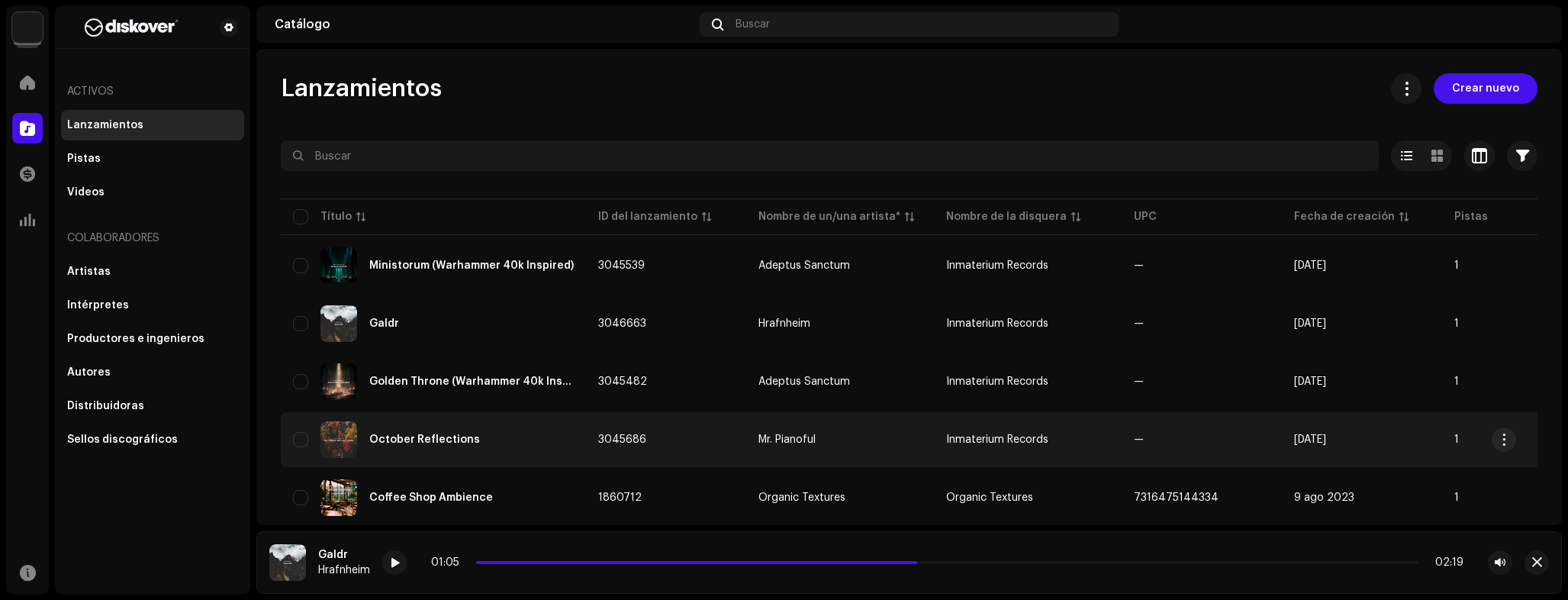
click at [616, 446] on td "3045686" at bounding box center [666, 439] width 160 height 55
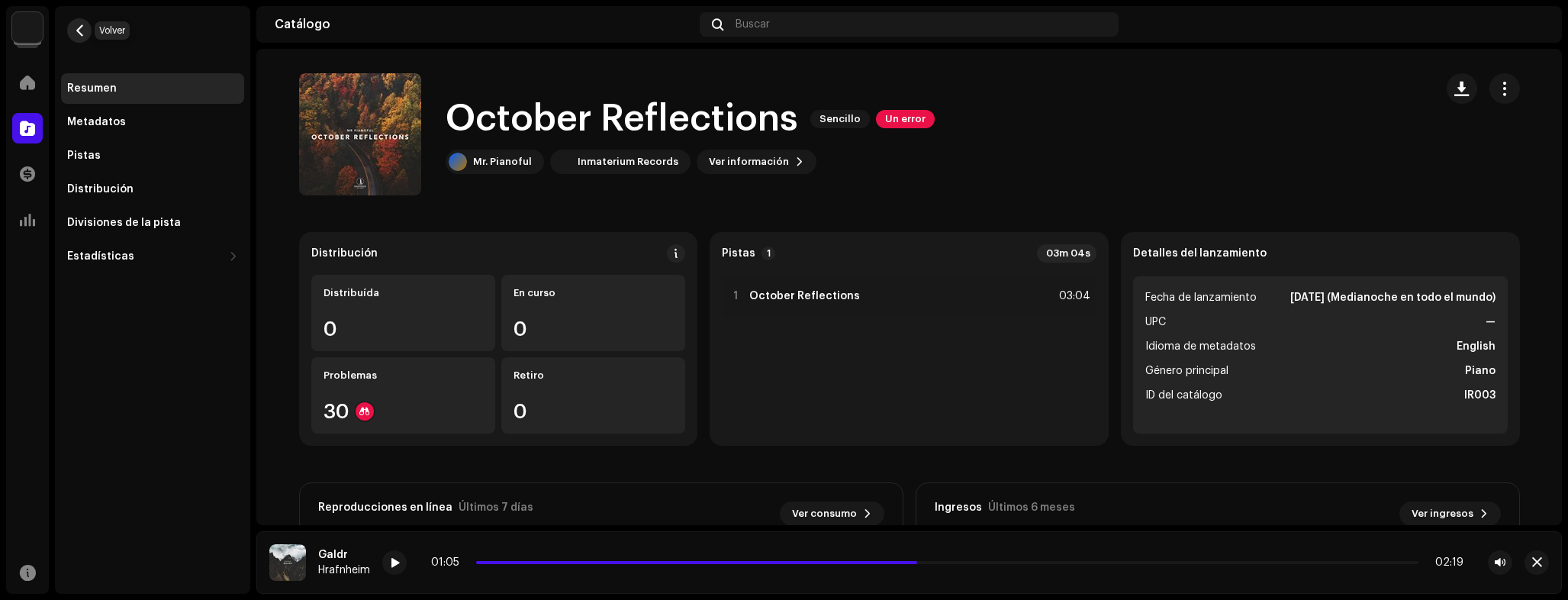
click at [81, 31] on span "button" at bounding box center [80, 30] width 11 height 12
